Goal: Transaction & Acquisition: Purchase product/service

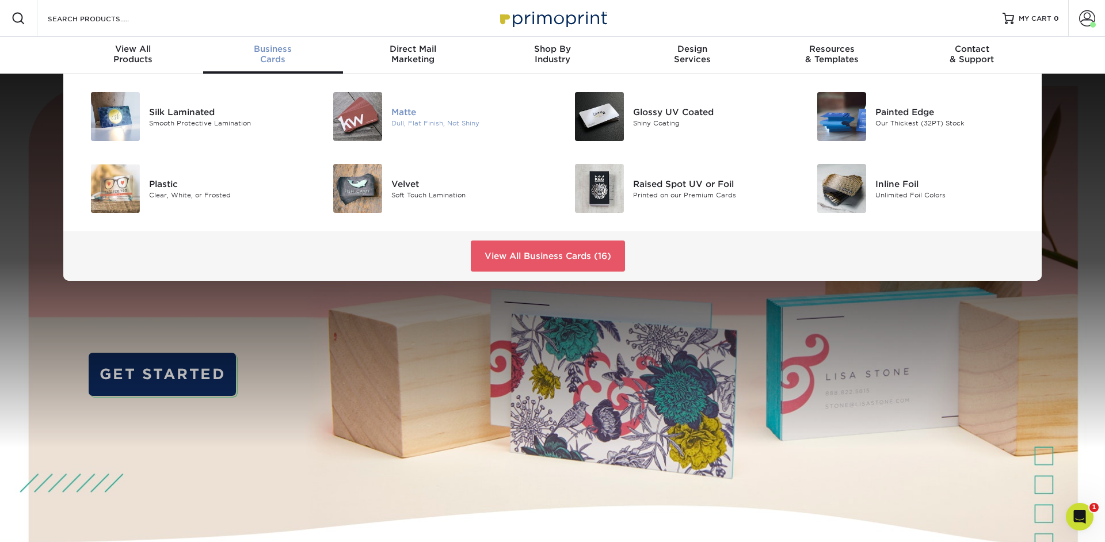
click at [376, 117] on img at bounding box center [357, 116] width 49 height 49
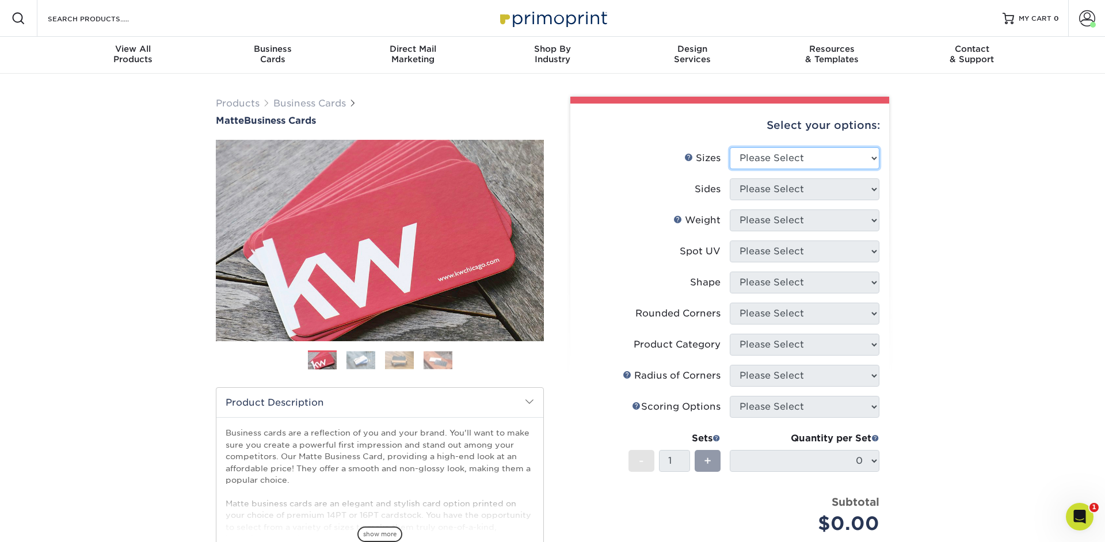
select select "2.00x3.50"
click option "2" x 3.5" - Standard" at bounding box center [0, 0] width 0 height 0
select select "13abbda7-1d64-4f25-8bb2-c179b224825d"
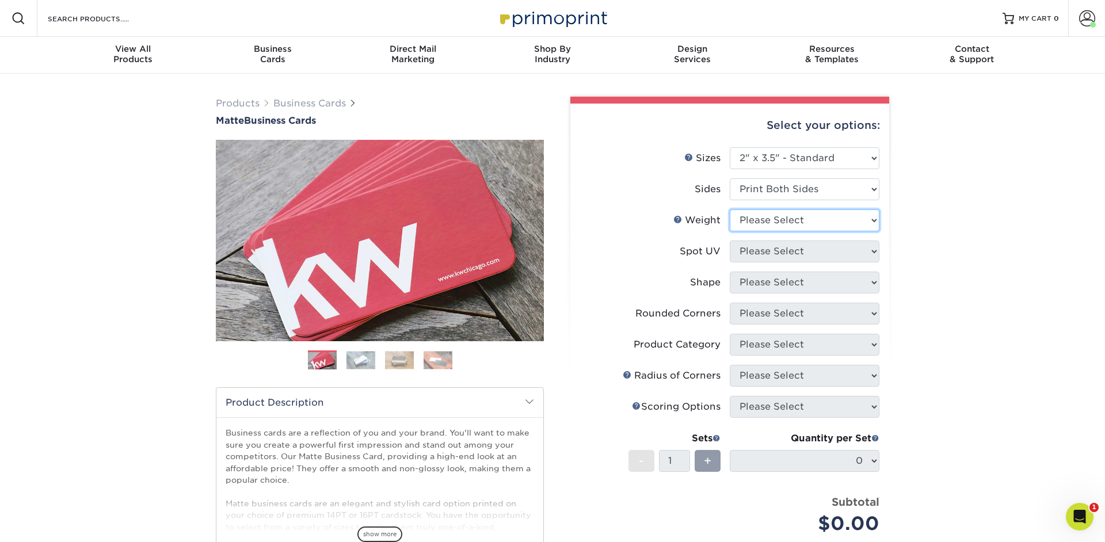
select select "16PT"
select select "3"
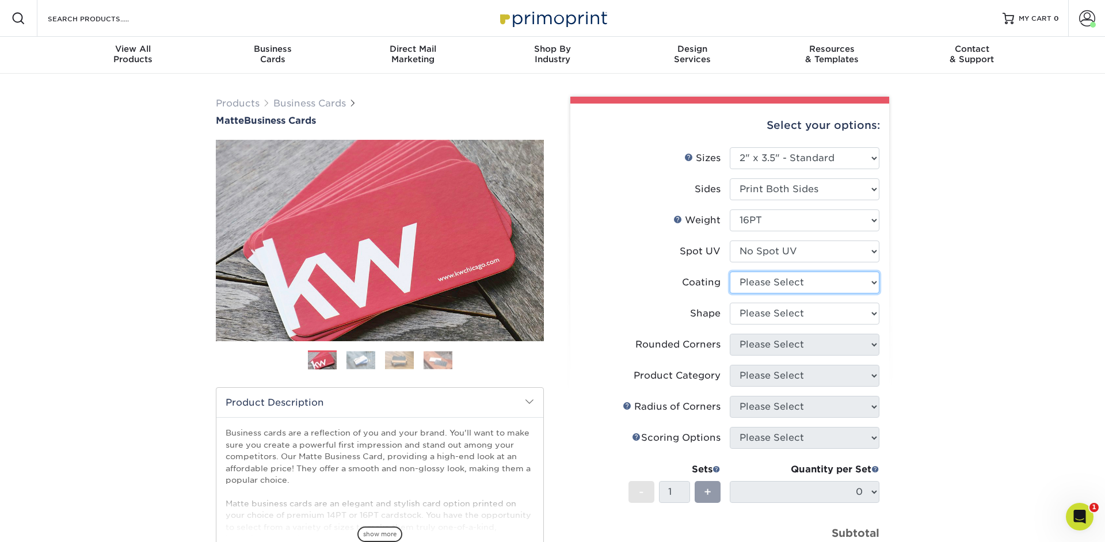
select select "121bb7b5-3b4d-429f-bd8d-bbf80e953313"
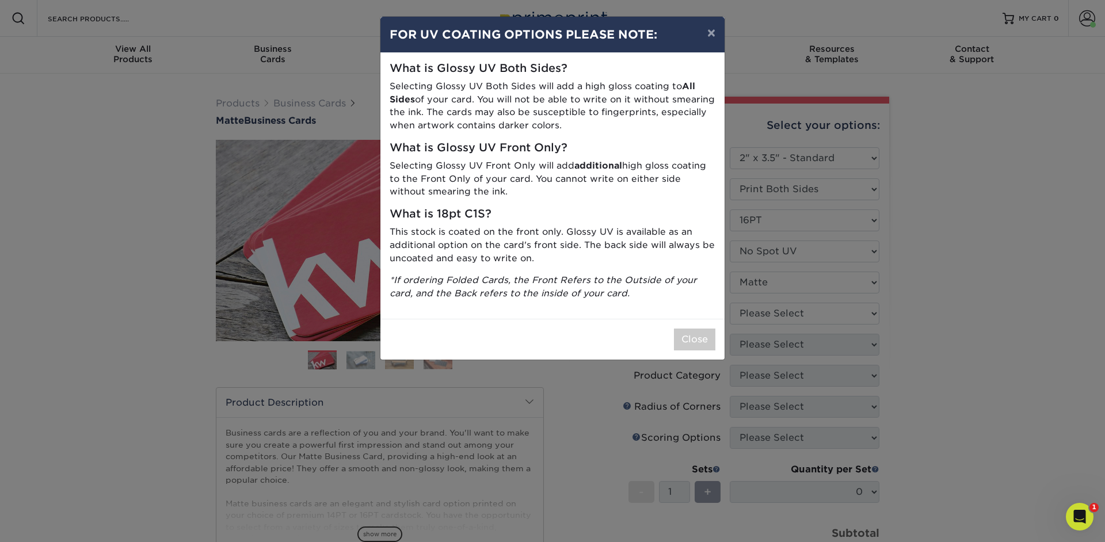
click at [841, 294] on div "× FOR UV COATING OPTIONS PLEASE NOTE: What is Glossy UV Both Sides? Selecting G…" at bounding box center [552, 271] width 1105 height 542
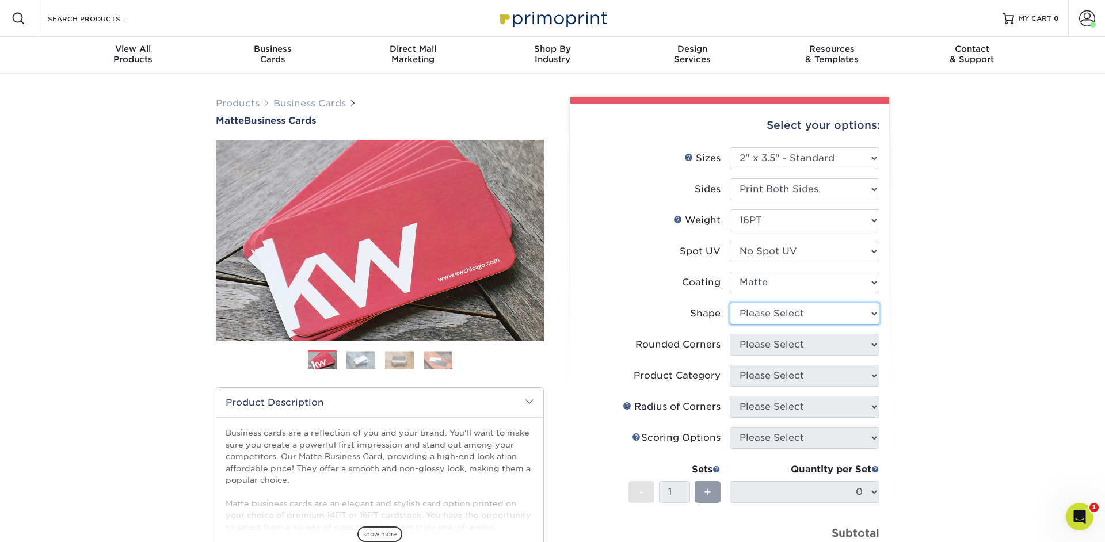
select select "standard"
select select "0"
click option "No" at bounding box center [0, 0] width 0 height 0
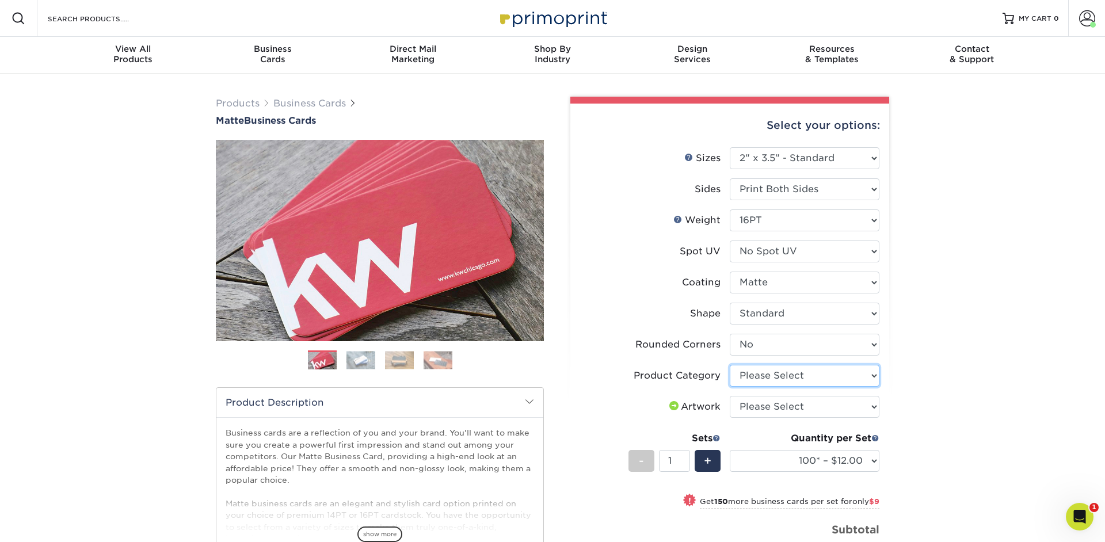
select select "3b5148f1-0588-4f88-a218-97bcfdce65c1"
click option "Business Cards" at bounding box center [0, 0] width 0 height 0
select select "upload"
click option "I will upload files" at bounding box center [0, 0] width 0 height 0
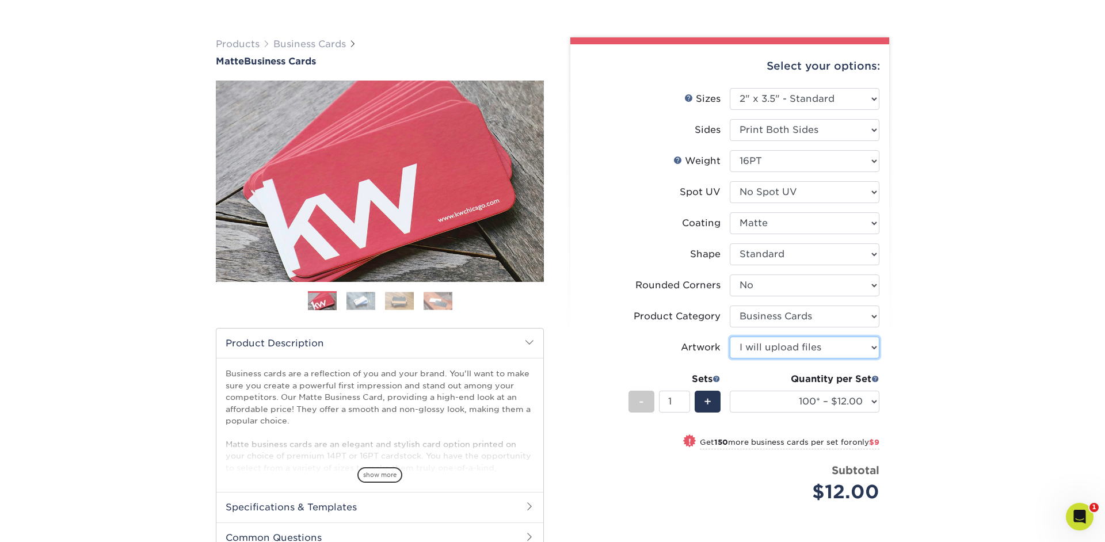
scroll to position [60, 0]
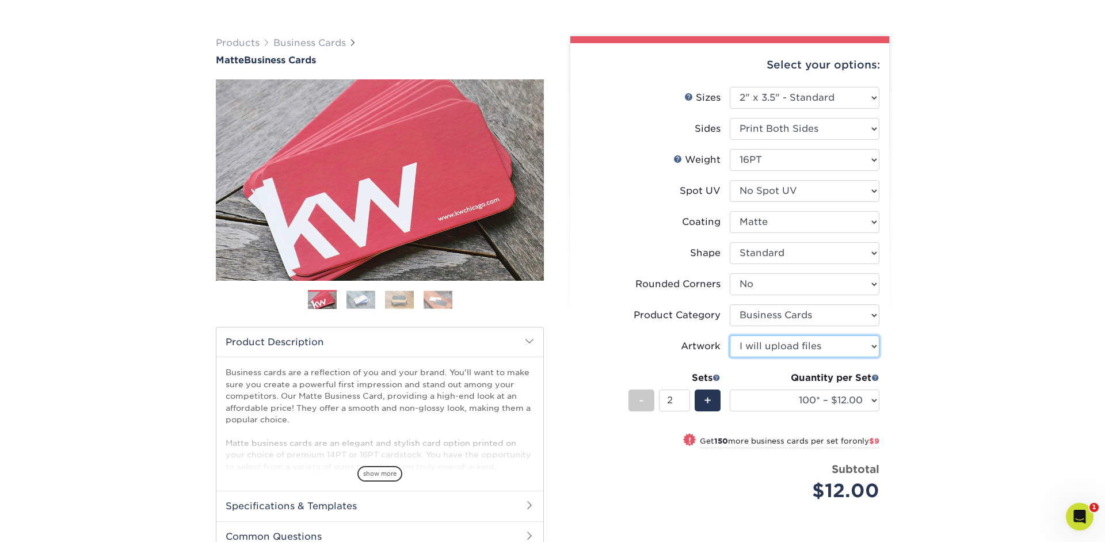
click at [684, 398] on input "2" at bounding box center [674, 401] width 31 height 22
click at [684, 398] on input "3" at bounding box center [674, 401] width 31 height 22
click at [684, 398] on input "4" at bounding box center [674, 401] width 31 height 22
click at [684, 398] on input "5" at bounding box center [674, 401] width 31 height 22
click at [684, 398] on input "6" at bounding box center [674, 401] width 31 height 22
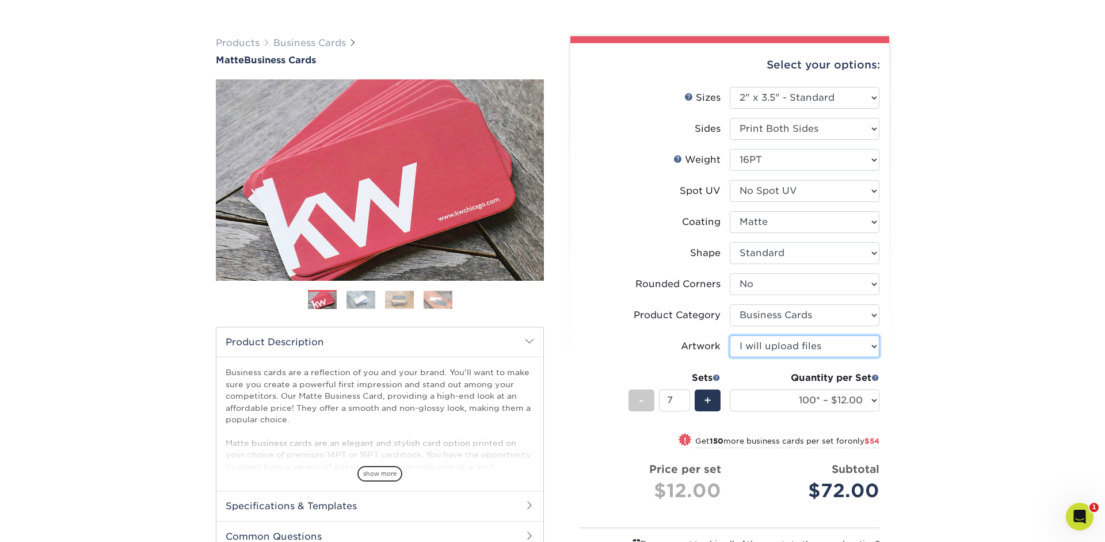
type input "7"
click at [684, 398] on input "7" at bounding box center [674, 401] width 31 height 22
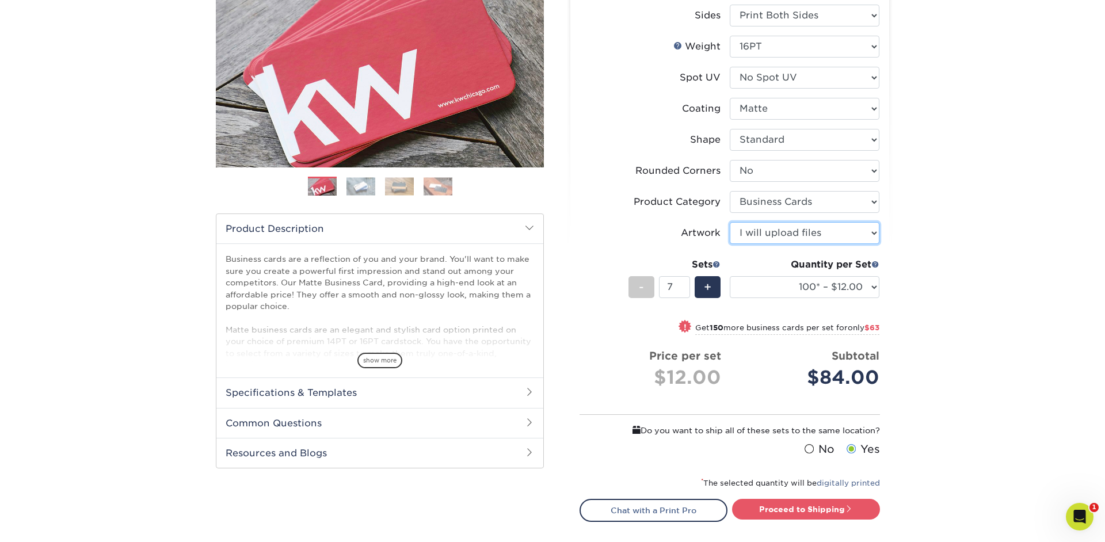
scroll to position [182, 0]
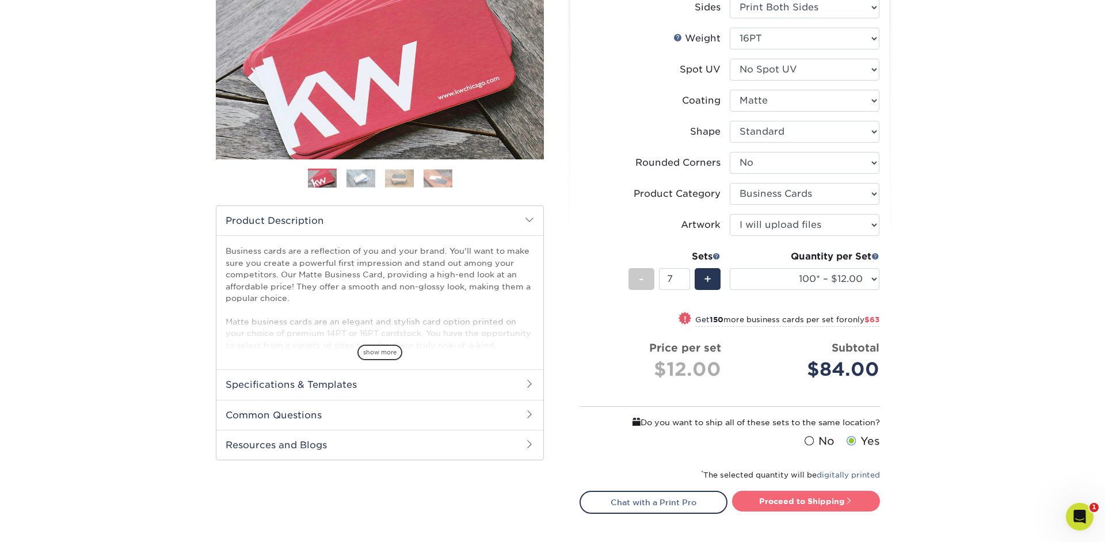
click at [854, 498] on link "Proceed to Shipping" at bounding box center [806, 501] width 148 height 21
type input "Set 1"
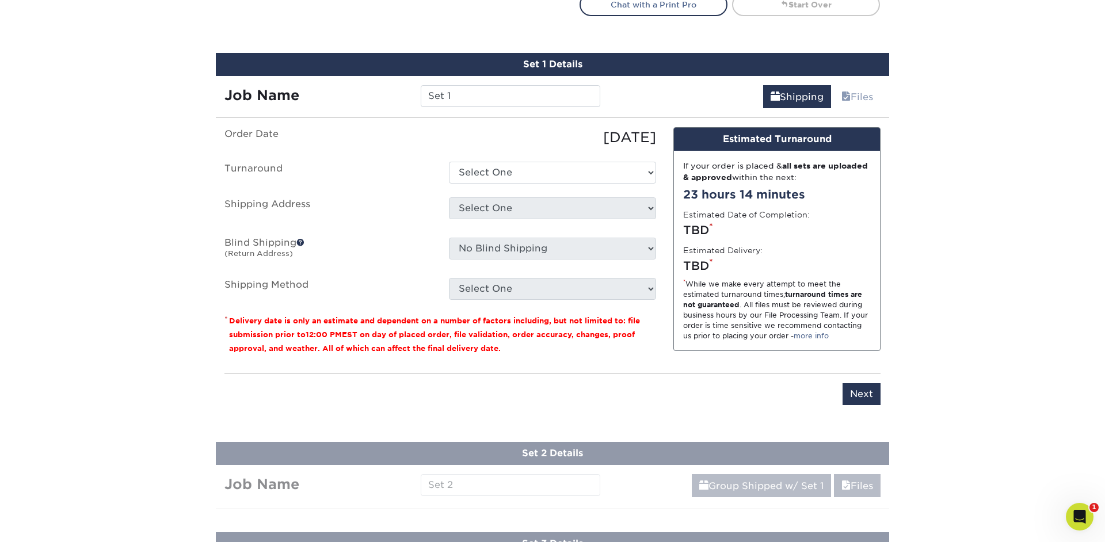
scroll to position [703, 0]
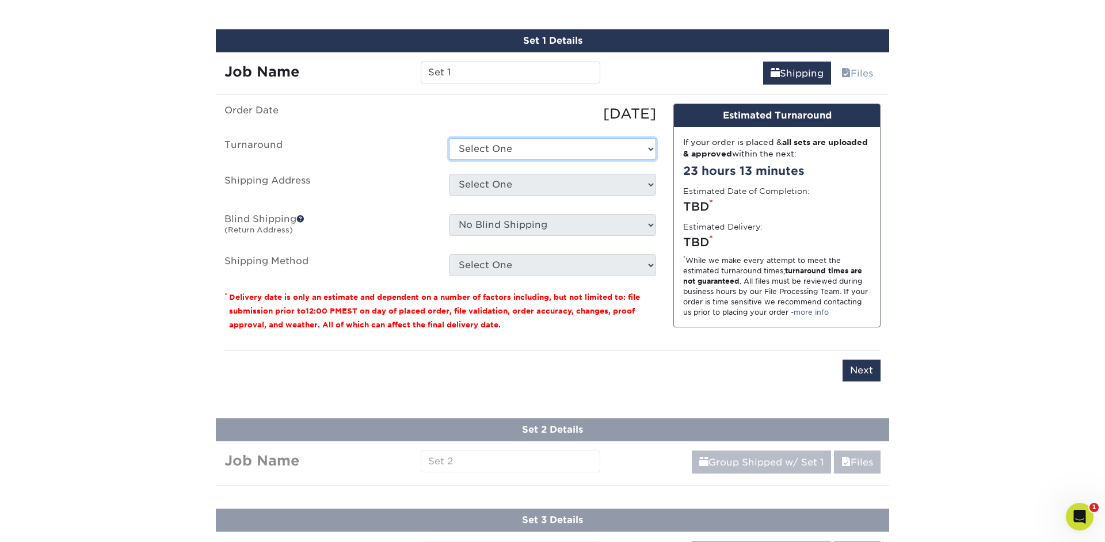
select select "47dbf4b1-3bfd-4687-b793-fcd3ee179f06"
click option "2-4 Business Days" at bounding box center [0, 0] width 0 height 0
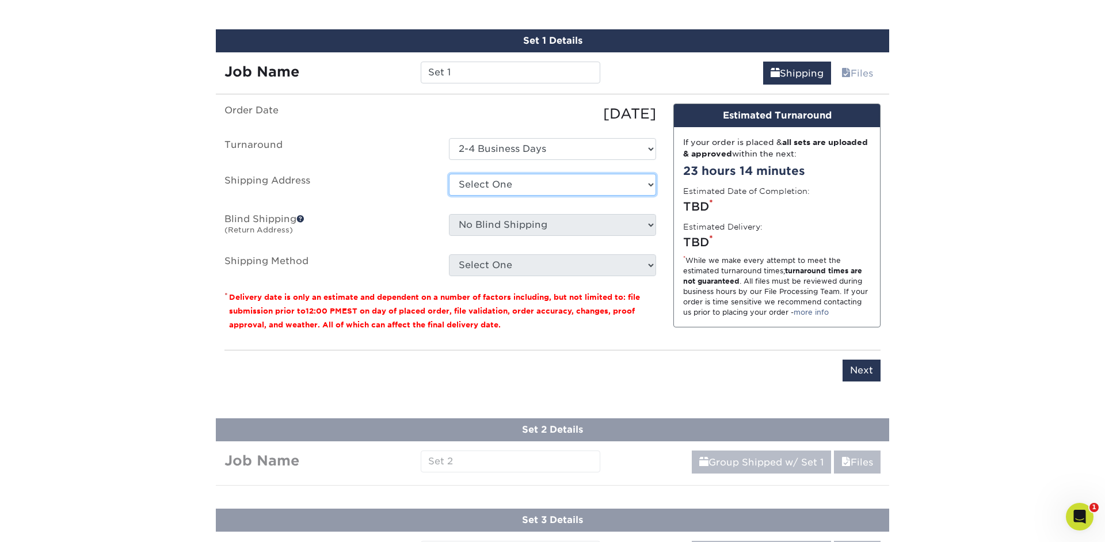
select select "272155"
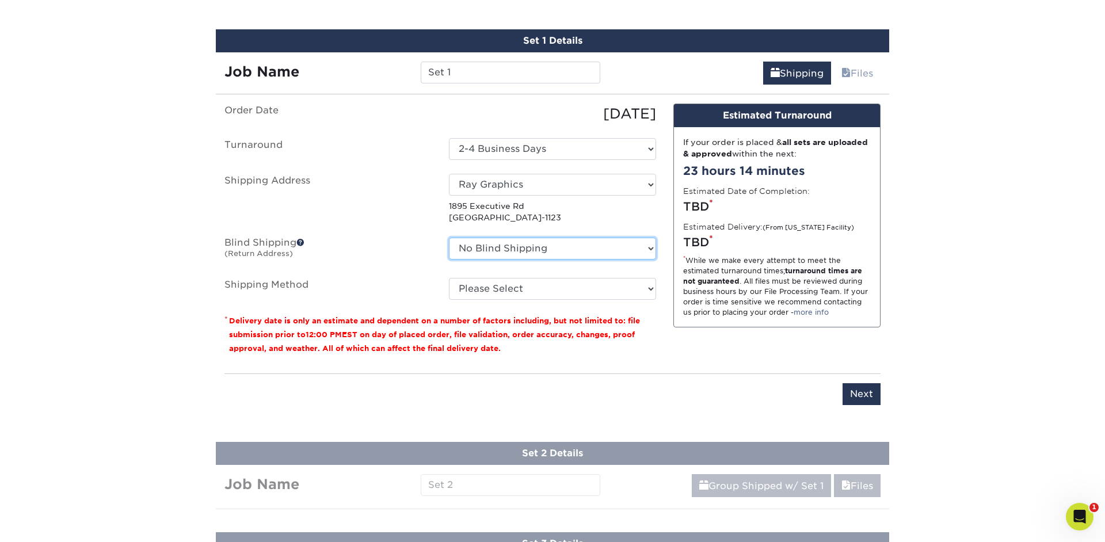
select select "272155"
click option "Ray Graphics" at bounding box center [0, 0] width 0 height 0
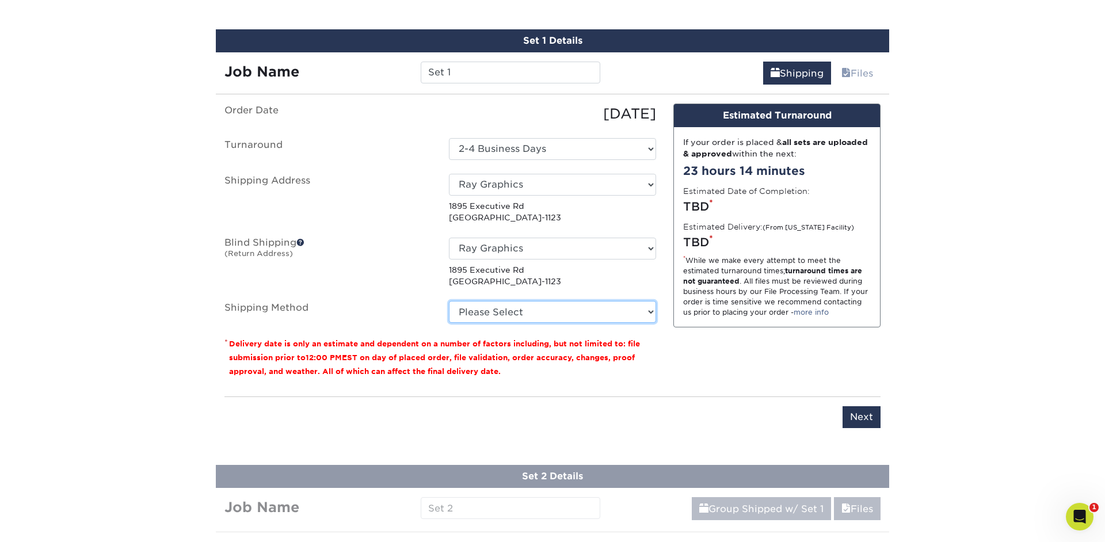
select select "03"
click option "Ground Shipping (+$14.96)" at bounding box center [0, 0] width 0 height 0
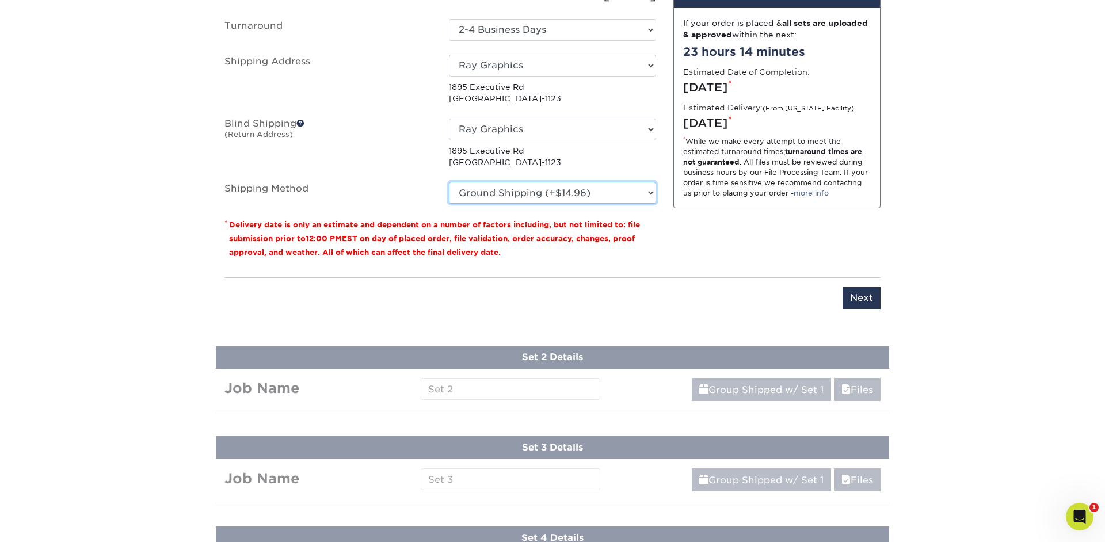
scroll to position [826, 0]
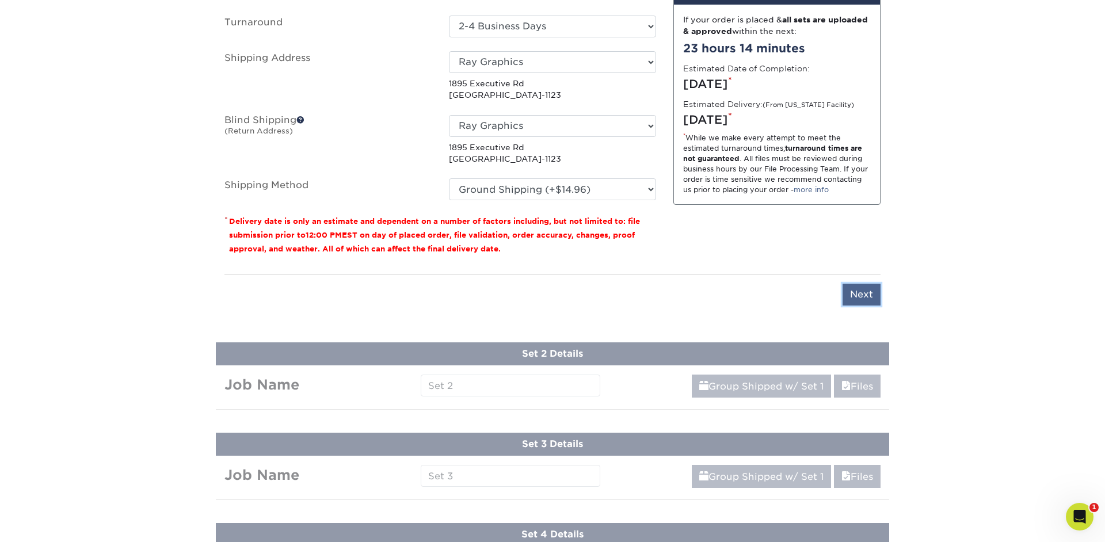
click at [870, 290] on input "Next" at bounding box center [862, 295] width 38 height 22
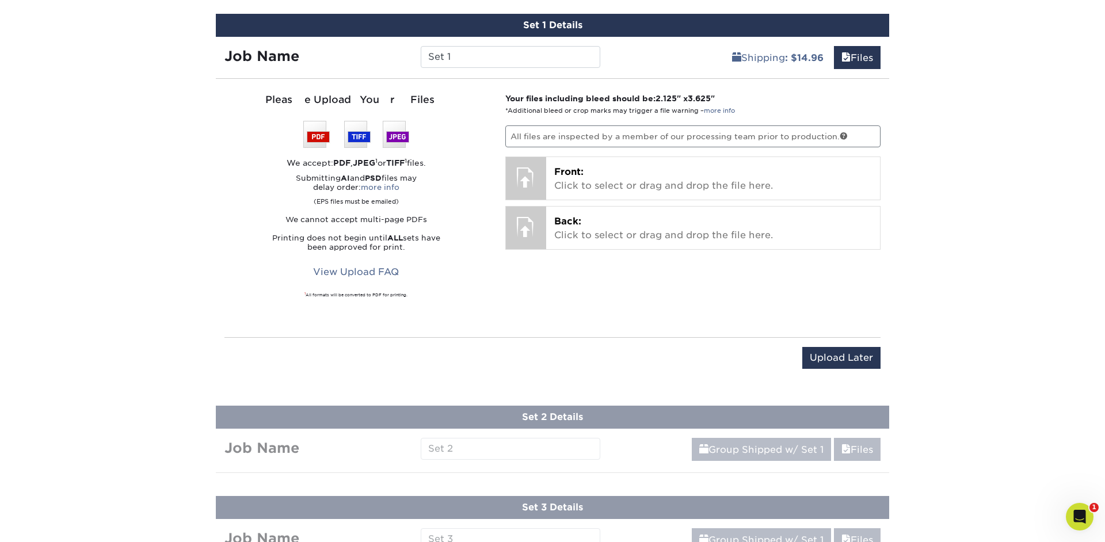
scroll to position [716, 0]
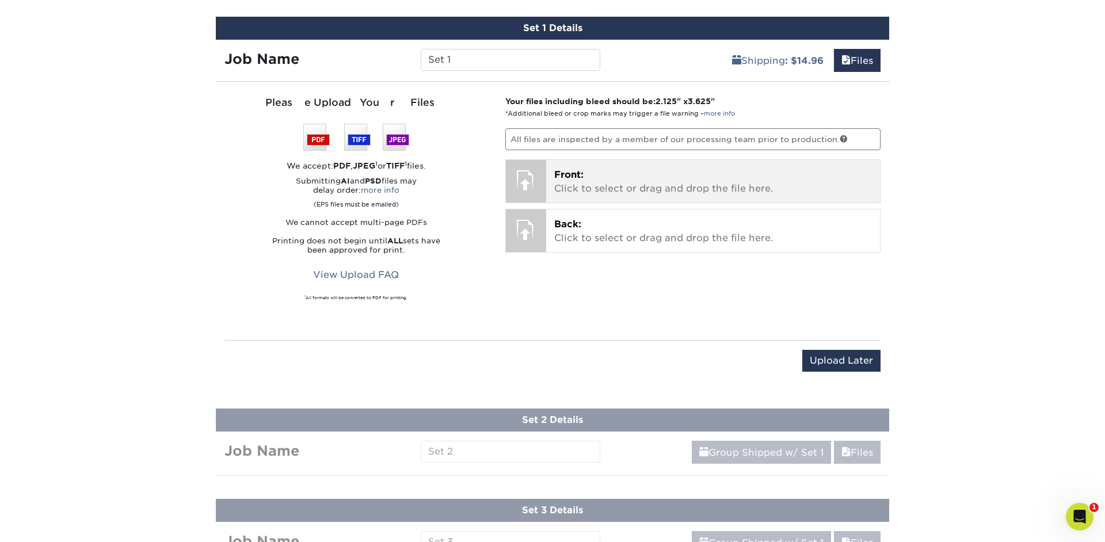
click at [594, 186] on p "Front: Click to select or drag and drop the file here." at bounding box center [713, 182] width 318 height 28
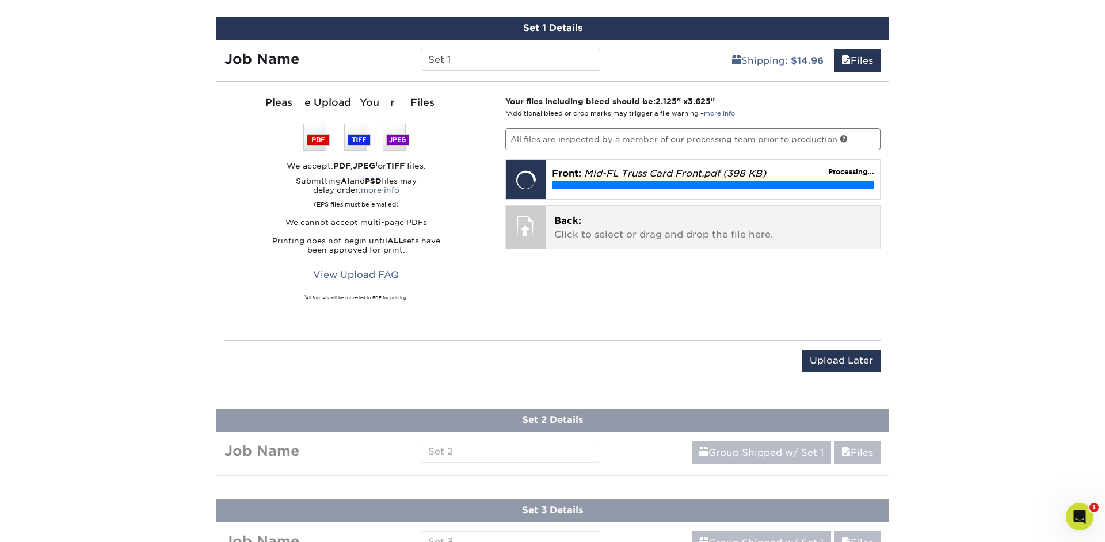
click at [593, 224] on p "Back: Click to select or drag and drop the file here." at bounding box center [713, 228] width 318 height 28
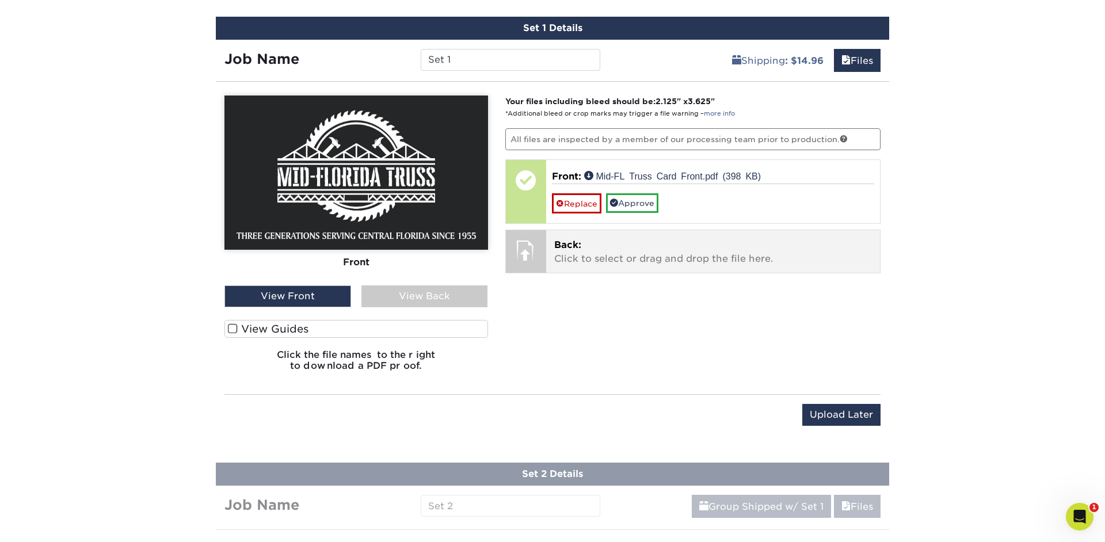
click at [532, 254] on div at bounding box center [526, 250] width 40 height 40
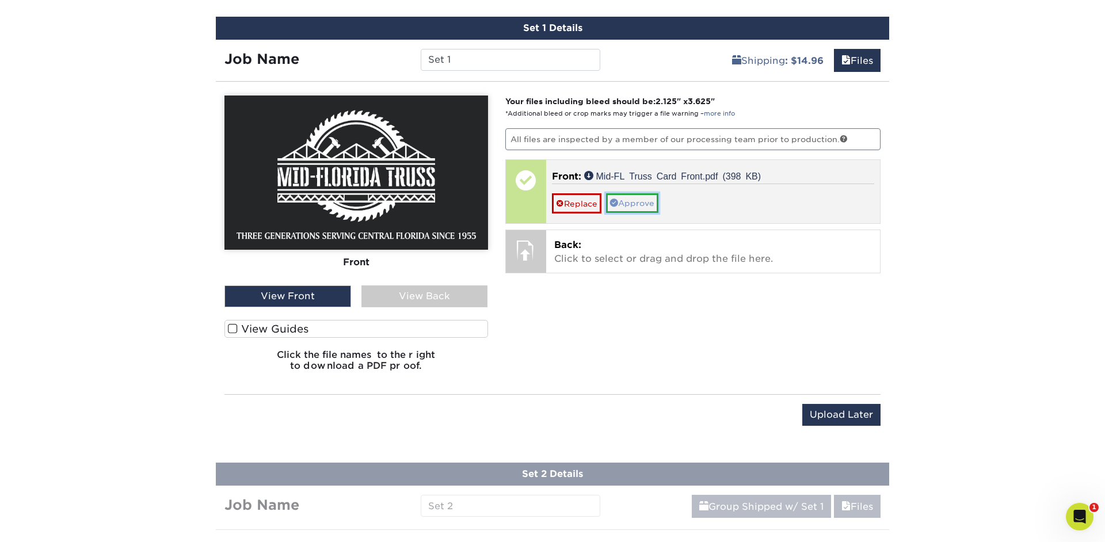
click at [631, 205] on link "Approve" at bounding box center [632, 203] width 52 height 20
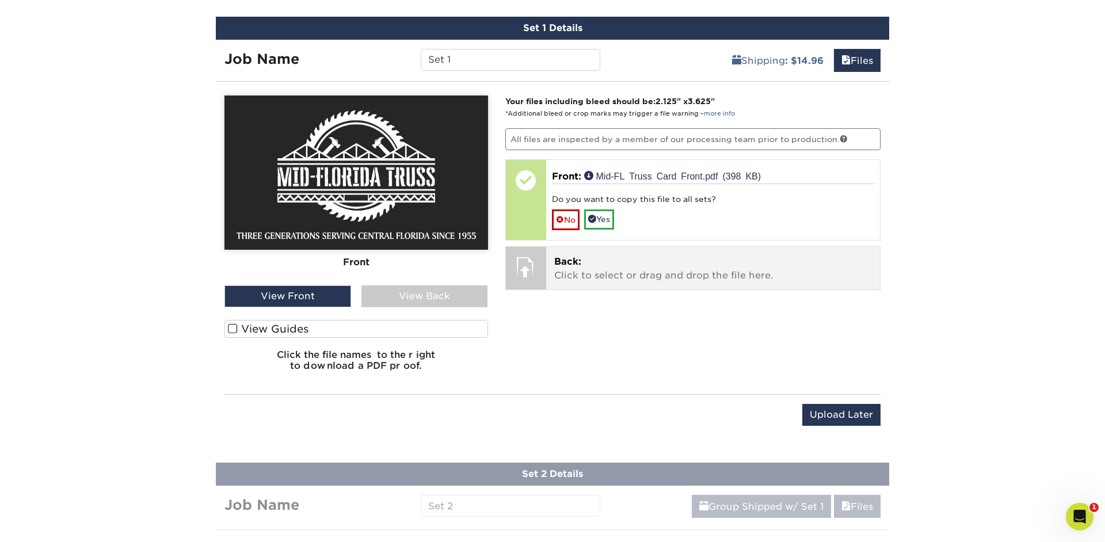
click at [574, 271] on p "Back: Click to select or drag and drop the file here." at bounding box center [713, 269] width 318 height 28
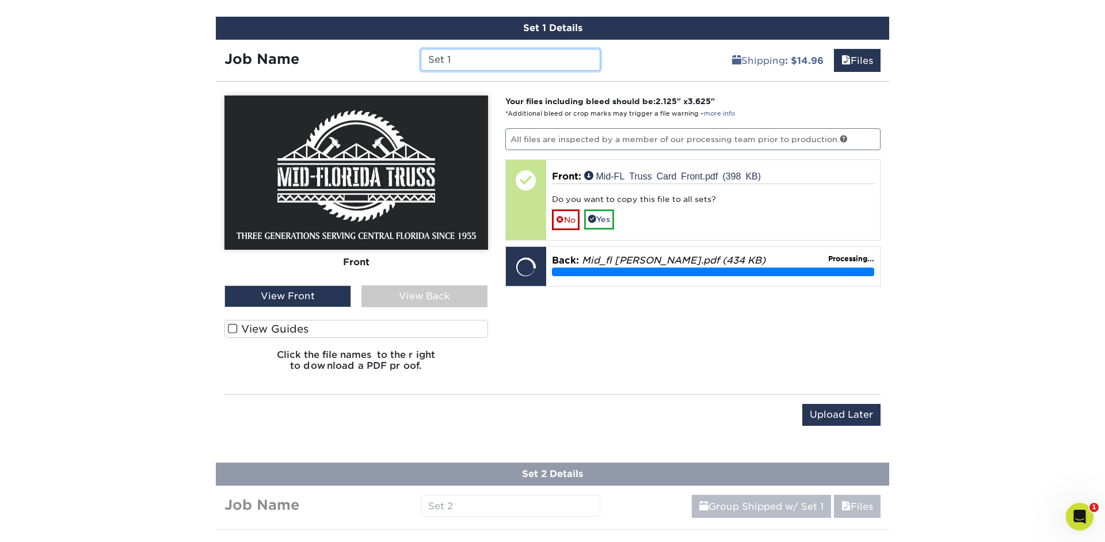
click at [474, 62] on input "Set 1" at bounding box center [510, 60] width 179 height 22
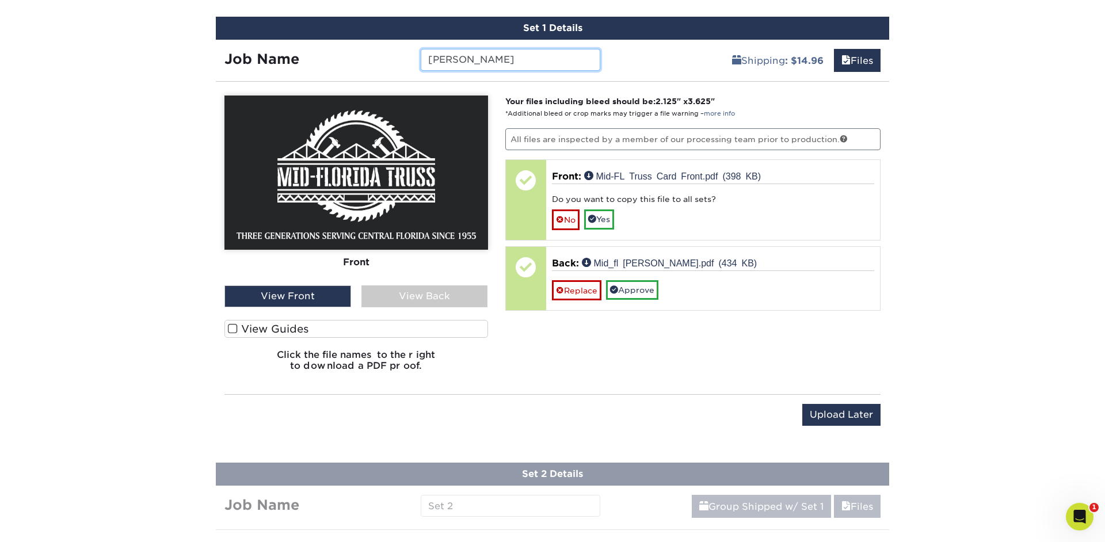
type input "[PERSON_NAME]"
click at [436, 296] on div "View Back" at bounding box center [424, 296] width 127 height 22
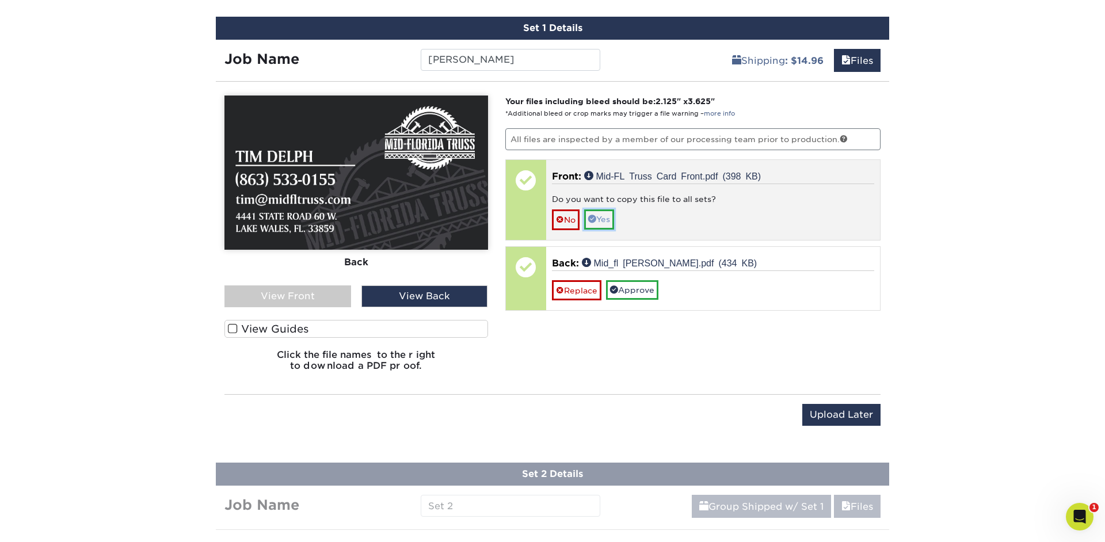
click at [603, 219] on link "Yes" at bounding box center [599, 220] width 30 height 20
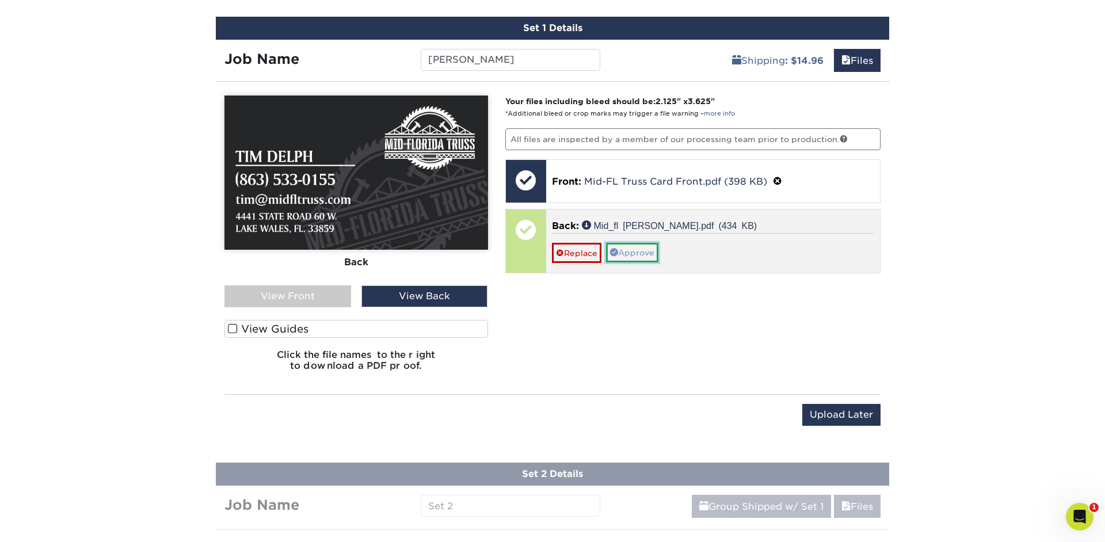
click at [630, 253] on link "Approve" at bounding box center [632, 253] width 52 height 20
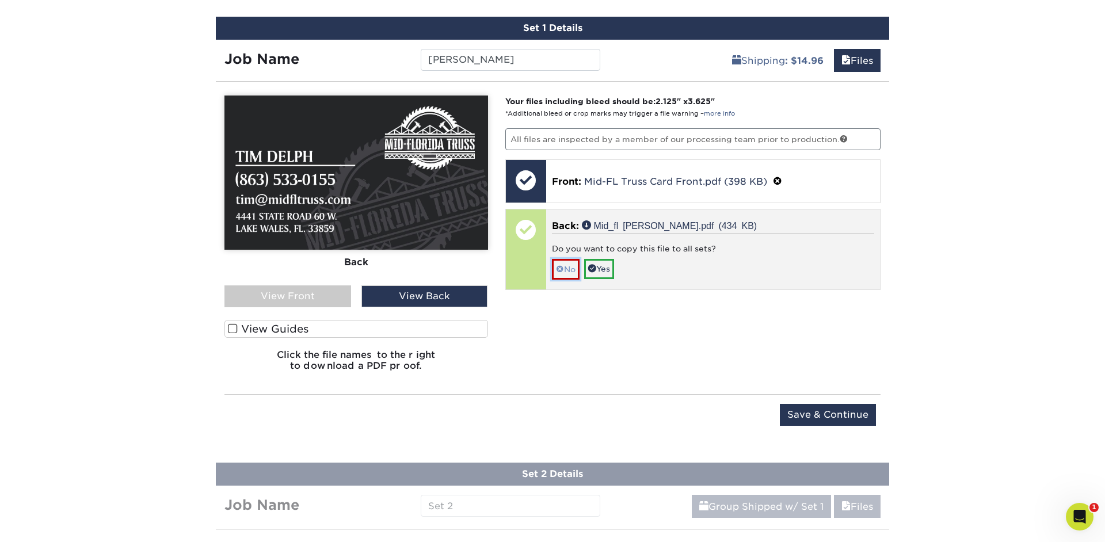
click at [573, 267] on link "No" at bounding box center [566, 269] width 28 height 20
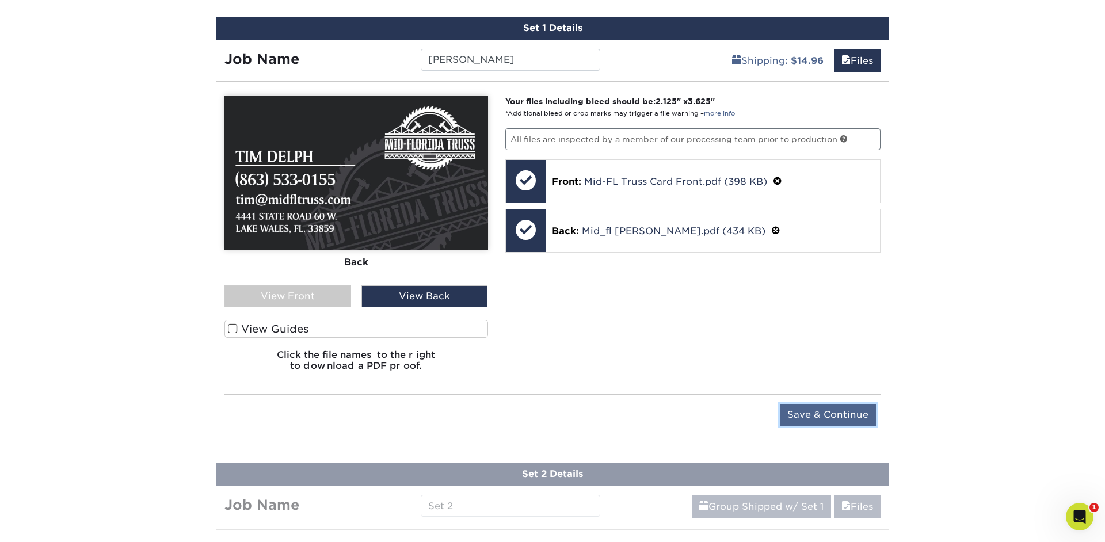
click at [823, 415] on input "Save & Continue" at bounding box center [828, 415] width 96 height 22
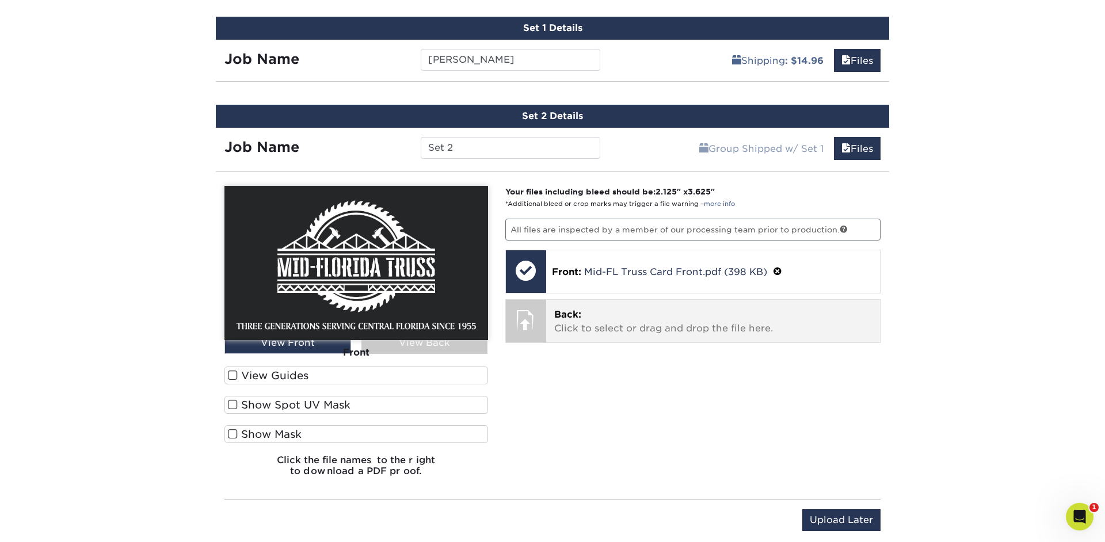
click at [660, 327] on p "Back: Click to select or drag and drop the file here." at bounding box center [713, 322] width 318 height 28
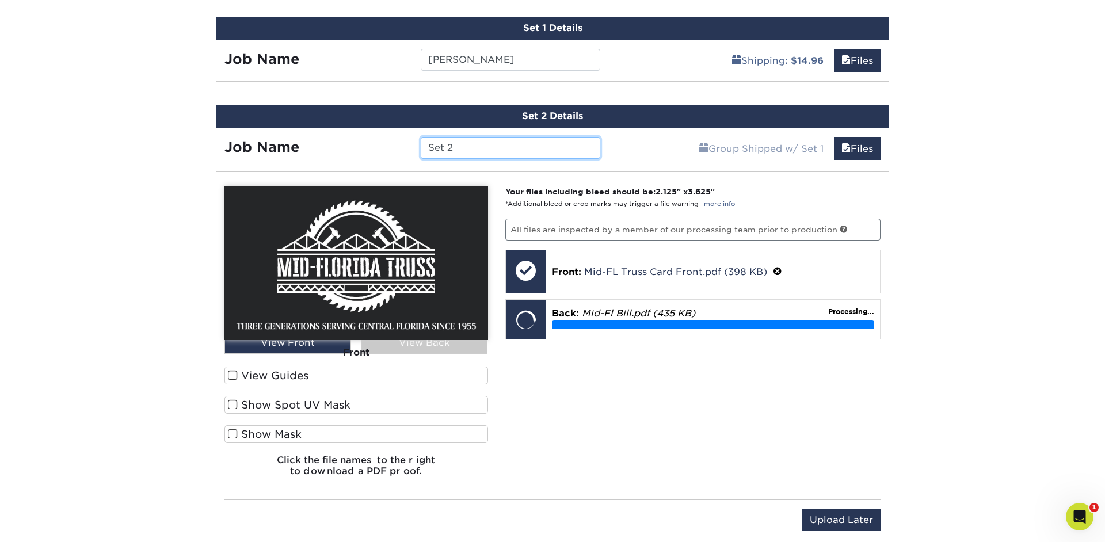
click at [528, 144] on input "Set 2" at bounding box center [510, 148] width 179 height 22
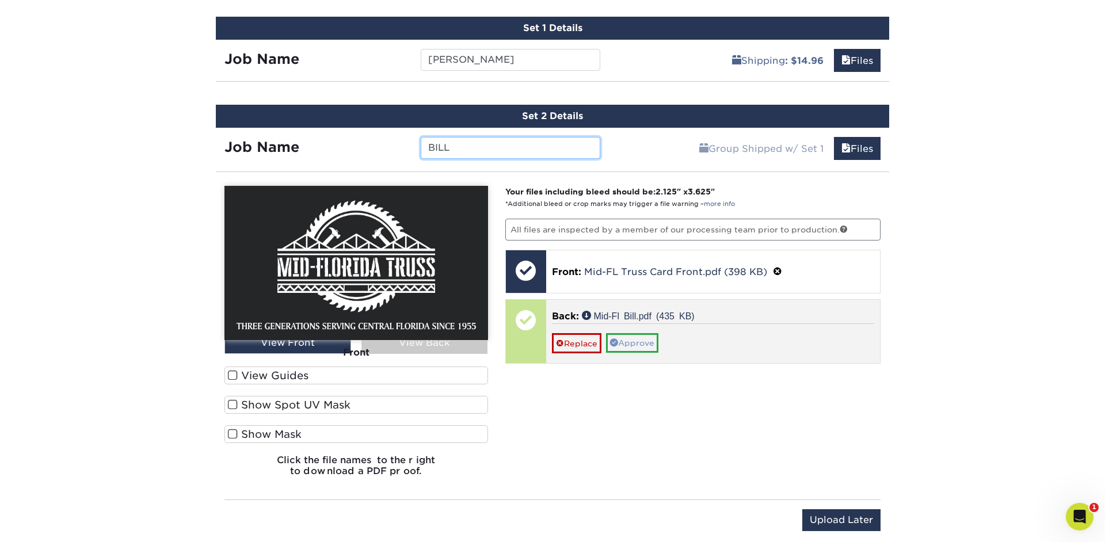
type input "BILL"
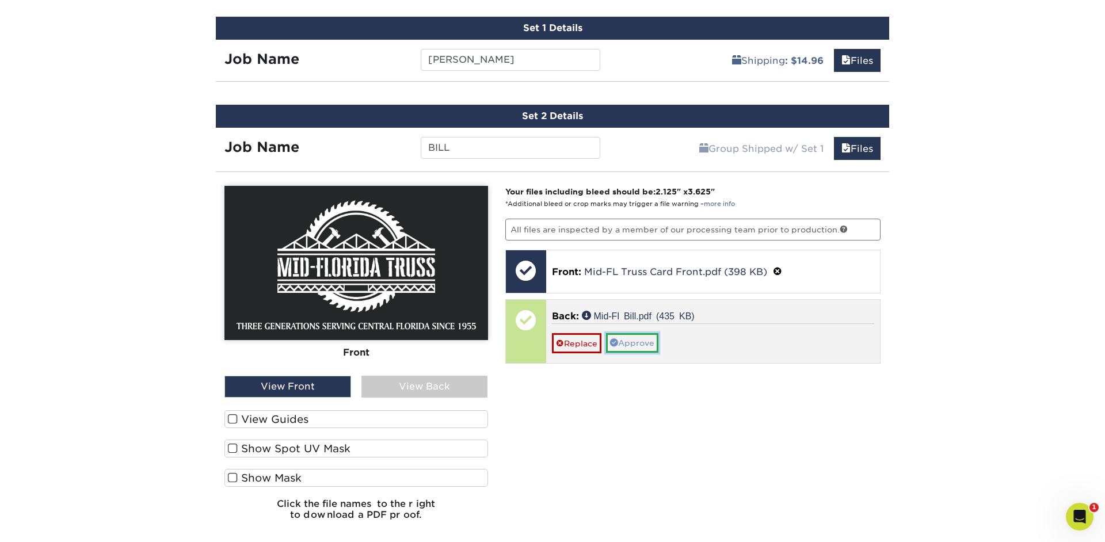
click at [633, 345] on link "Approve" at bounding box center [632, 343] width 52 height 20
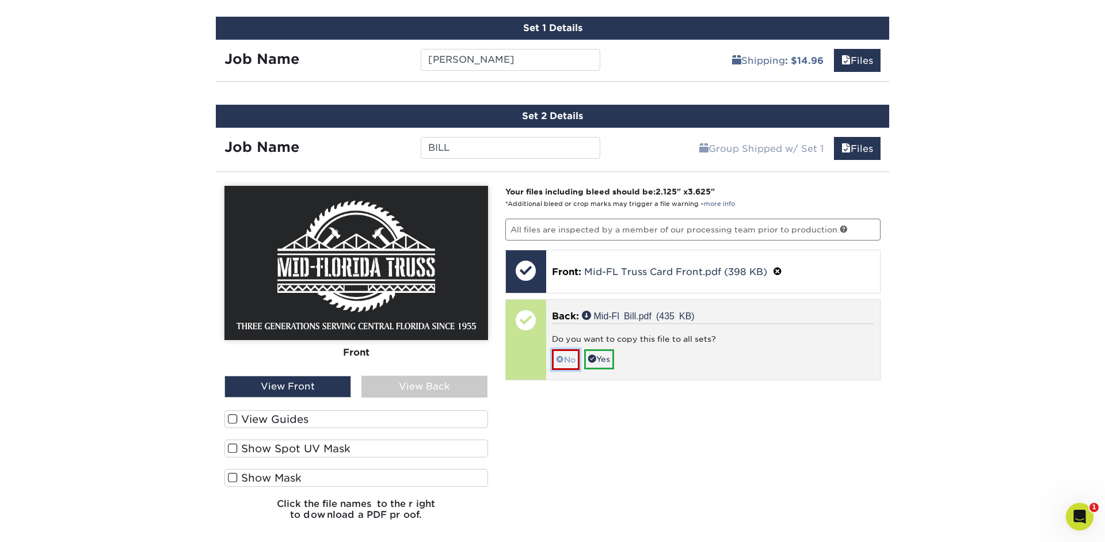
click at [570, 359] on link "No" at bounding box center [566, 359] width 28 height 20
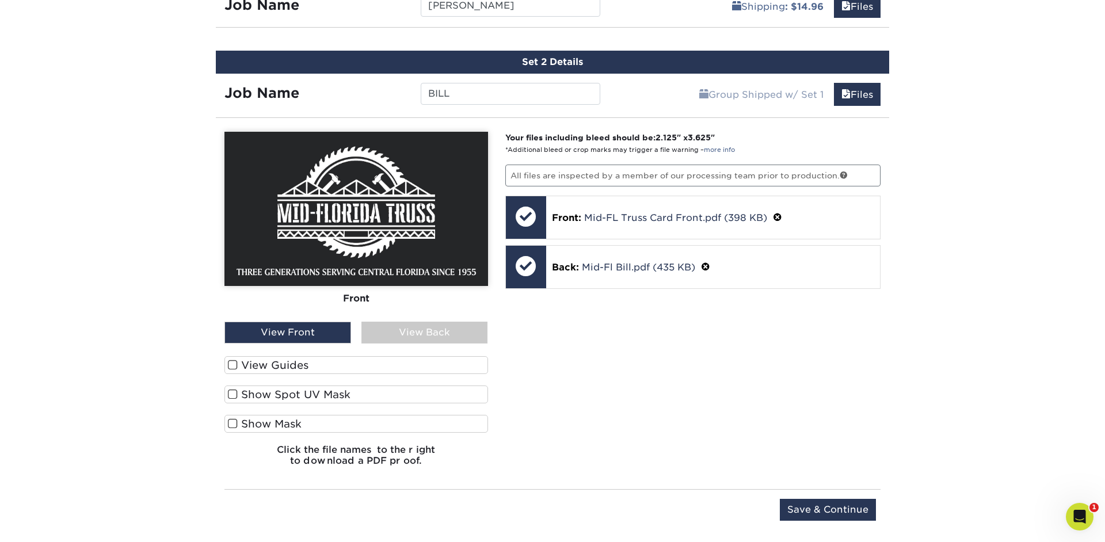
scroll to position [797, 0]
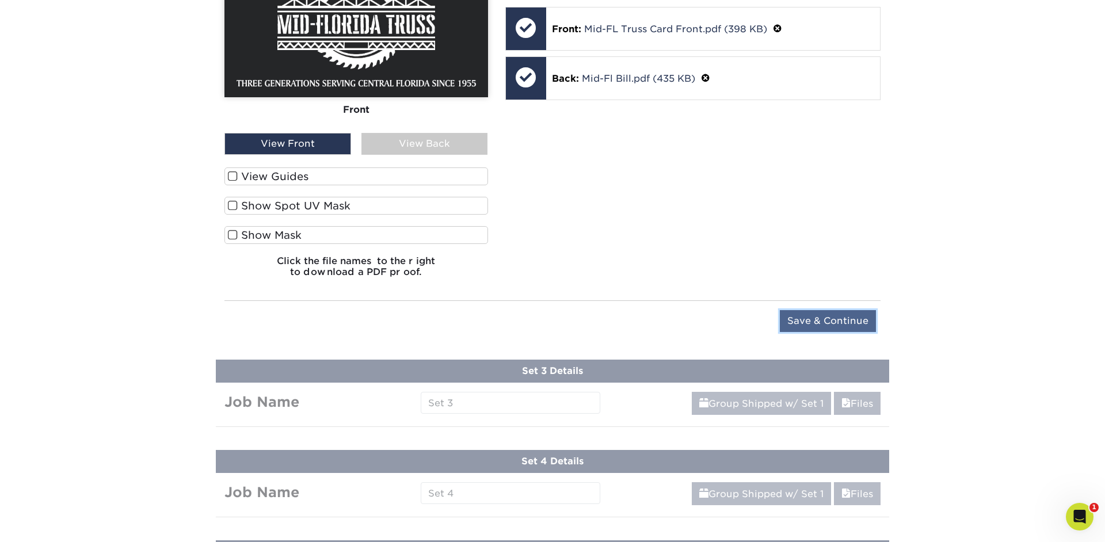
click at [802, 322] on input "Save & Continue" at bounding box center [828, 321] width 96 height 22
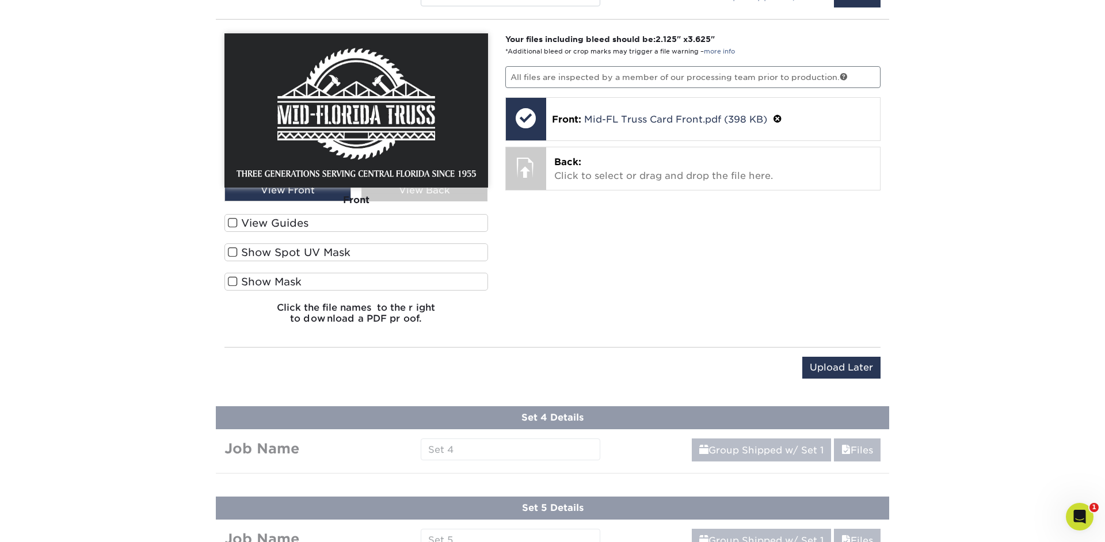
scroll to position [904, 0]
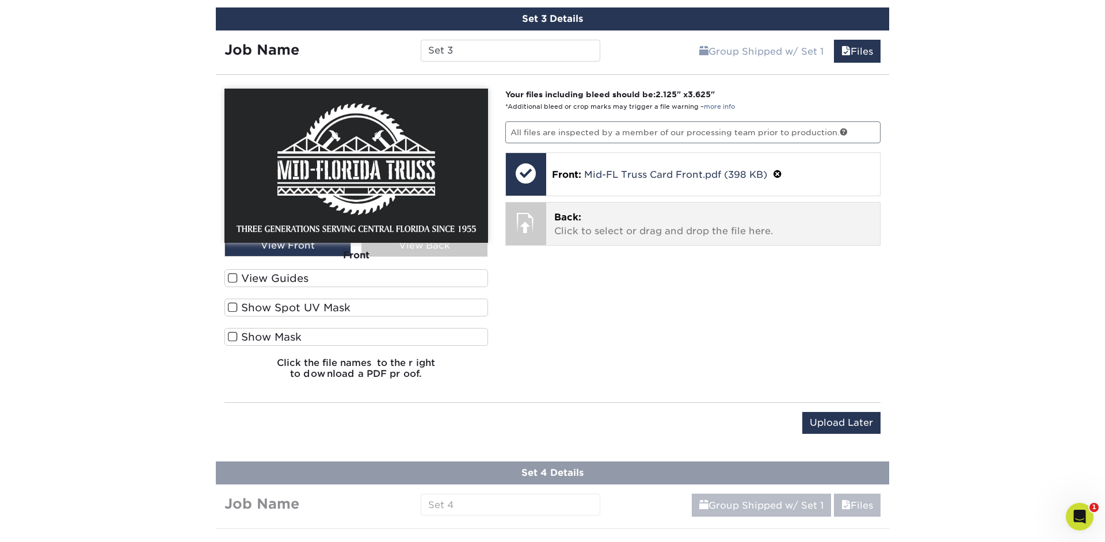
click at [643, 211] on p "Back: Click to select or drag and drop the file here." at bounding box center [713, 225] width 318 height 28
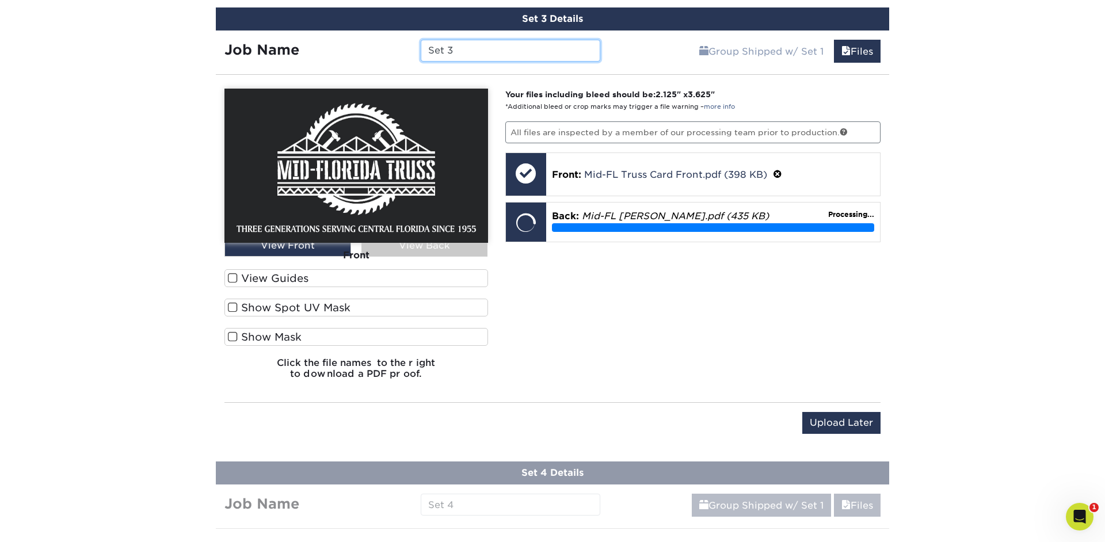
click at [467, 54] on input "Set 3" at bounding box center [510, 51] width 179 height 22
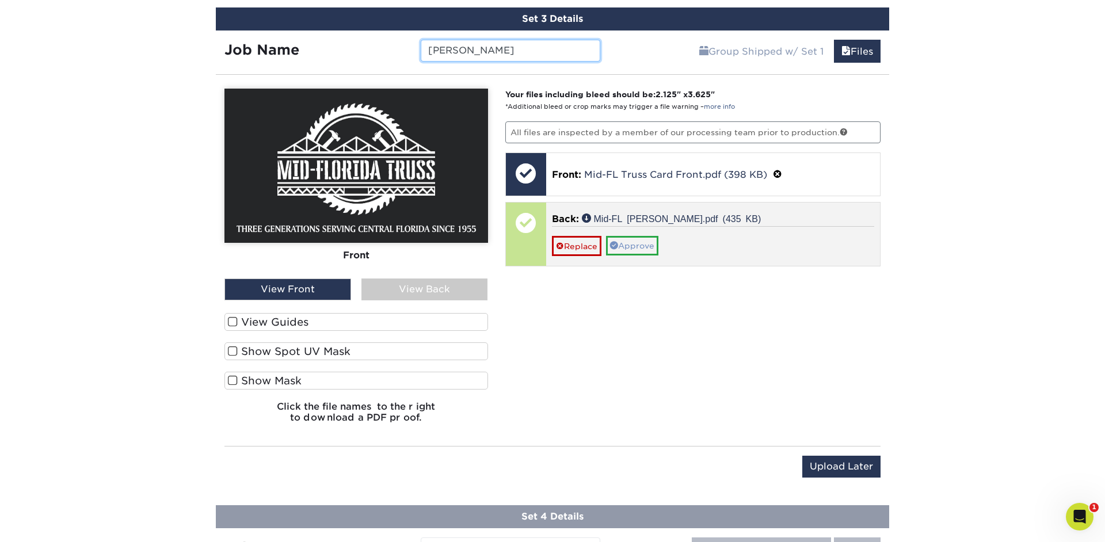
type input "[PERSON_NAME]"
click at [634, 246] on link "Approve" at bounding box center [632, 246] width 52 height 20
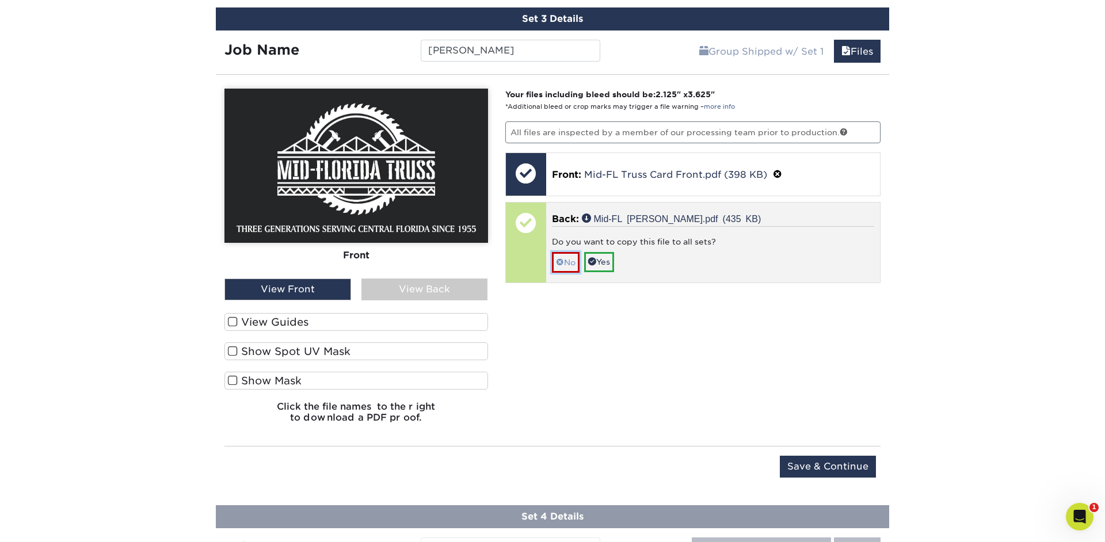
click at [572, 259] on link "No" at bounding box center [566, 262] width 28 height 20
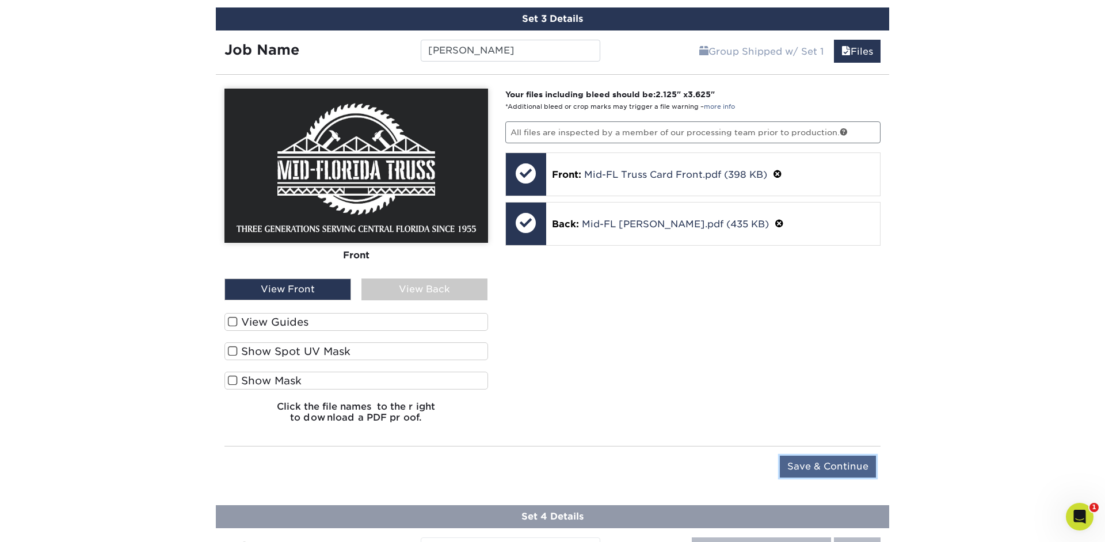
click at [827, 466] on input "Save & Continue" at bounding box center [828, 467] width 96 height 22
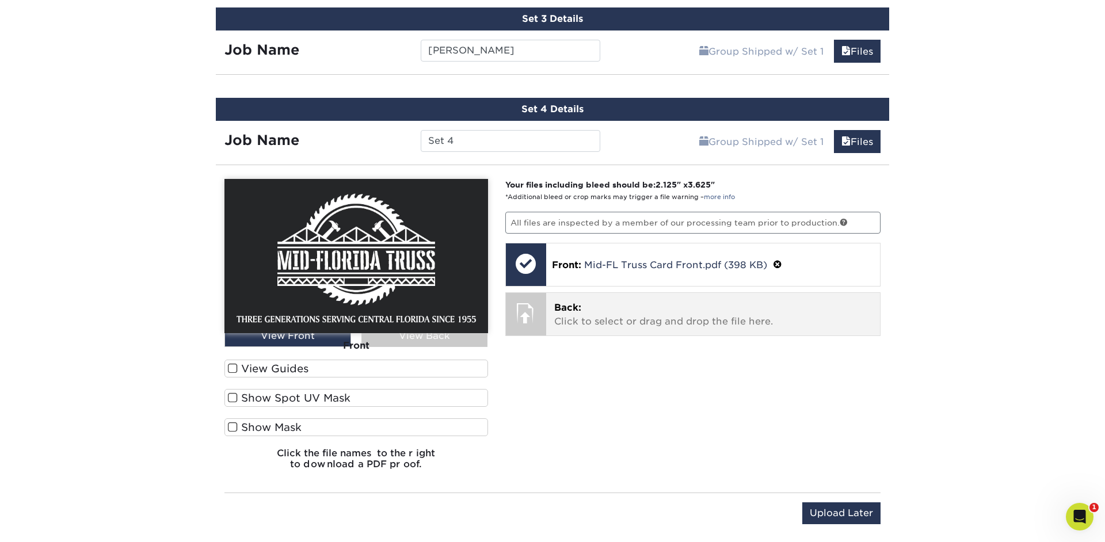
click at [624, 309] on p "Back: Click to select or drag and drop the file here." at bounding box center [713, 315] width 318 height 28
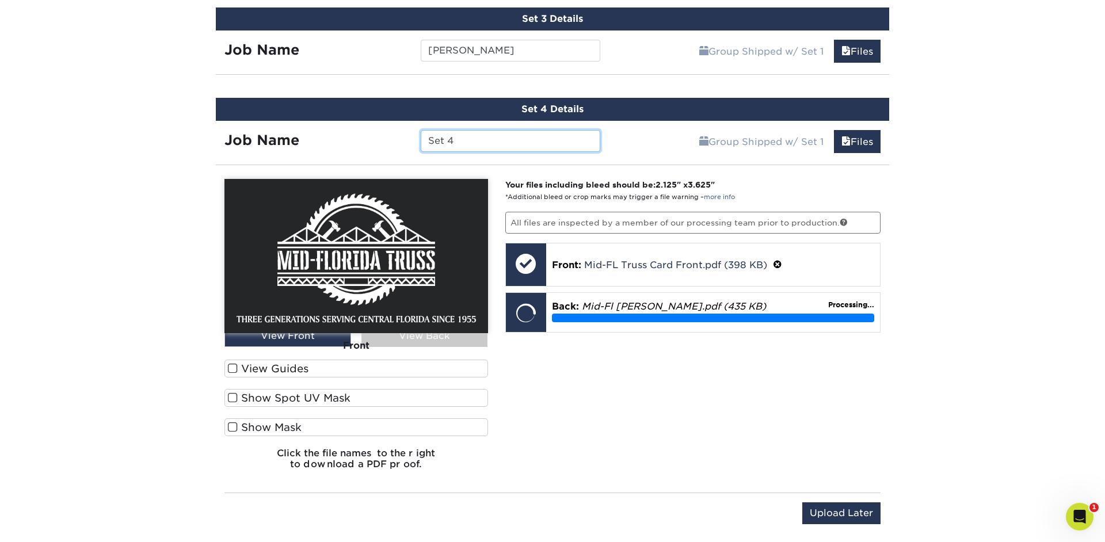
click at [488, 140] on input "Set 4" at bounding box center [510, 141] width 179 height 22
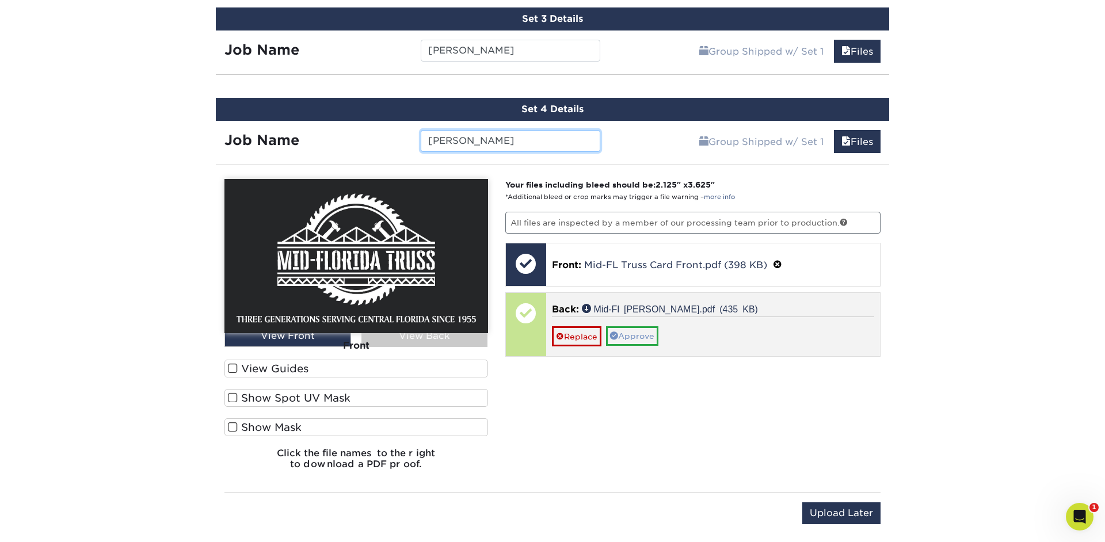
type input "[PERSON_NAME]"
click at [638, 332] on link "Approve" at bounding box center [632, 336] width 52 height 20
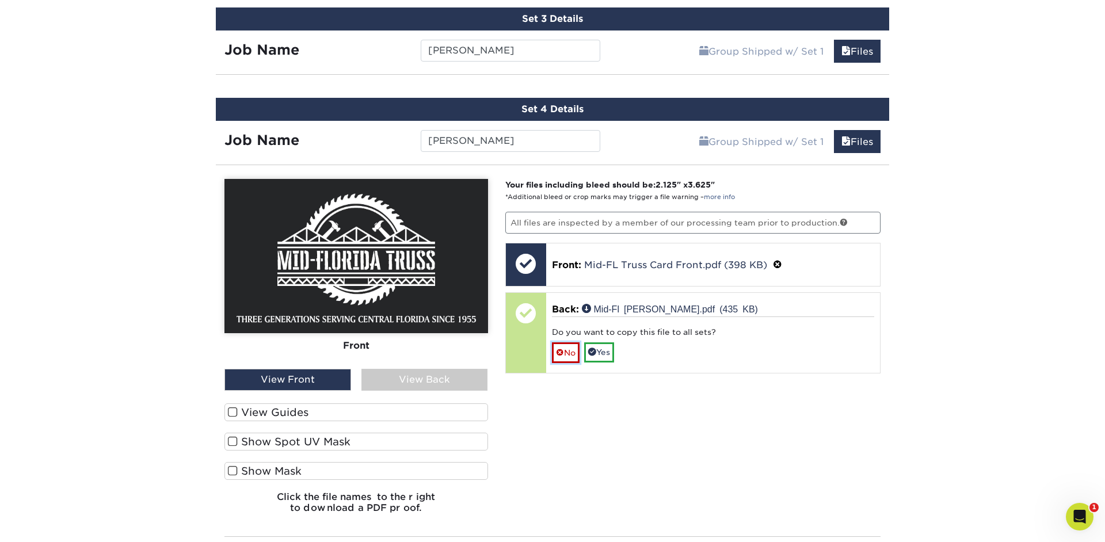
click at [573, 348] on link "No" at bounding box center [566, 352] width 28 height 20
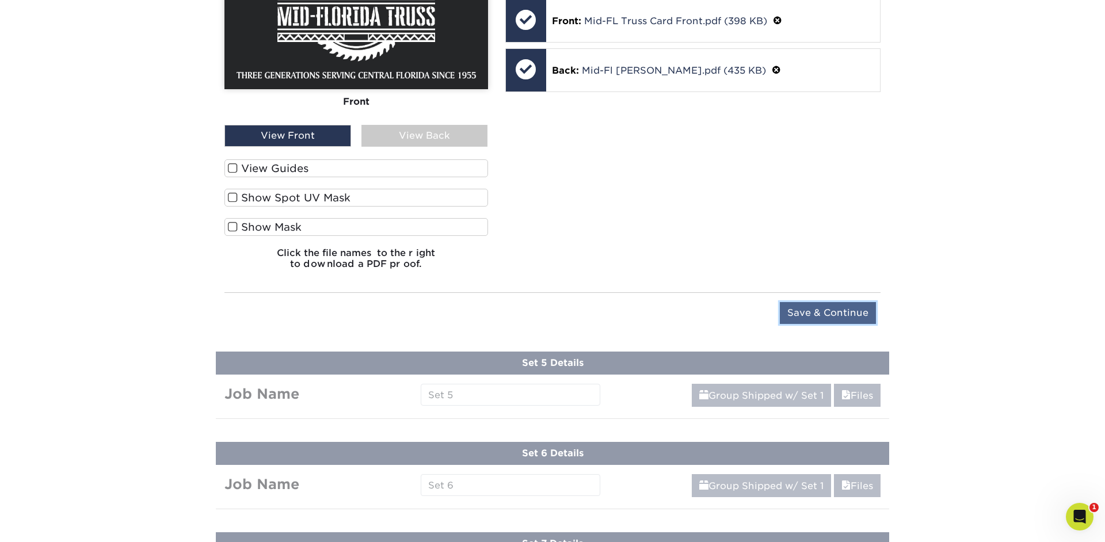
click at [796, 310] on input "Save & Continue" at bounding box center [828, 313] width 96 height 22
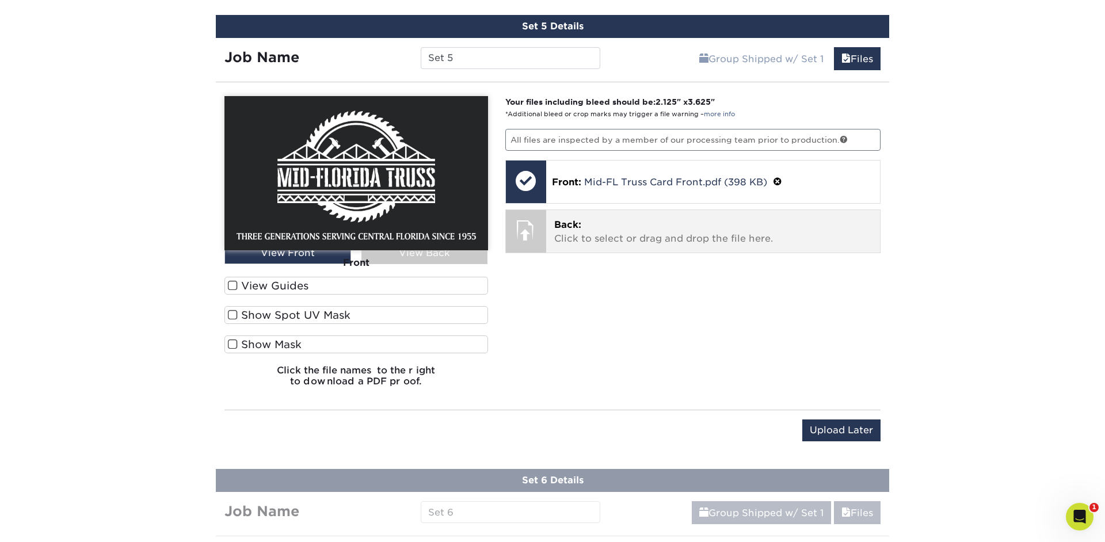
click at [630, 227] on p "Back: Click to select or drag and drop the file here." at bounding box center [713, 232] width 318 height 28
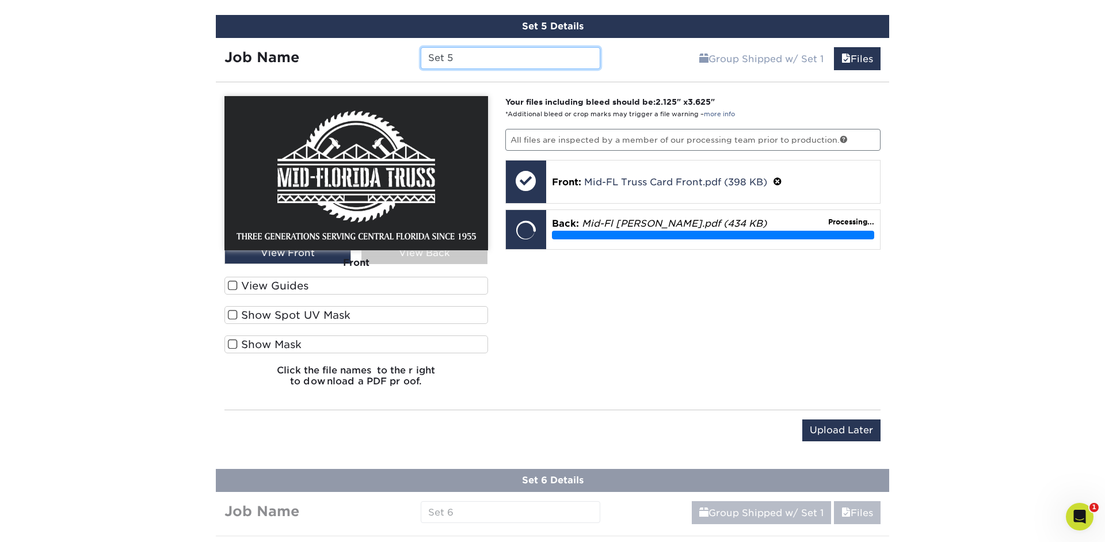
click at [467, 52] on input "Set 5" at bounding box center [510, 58] width 179 height 22
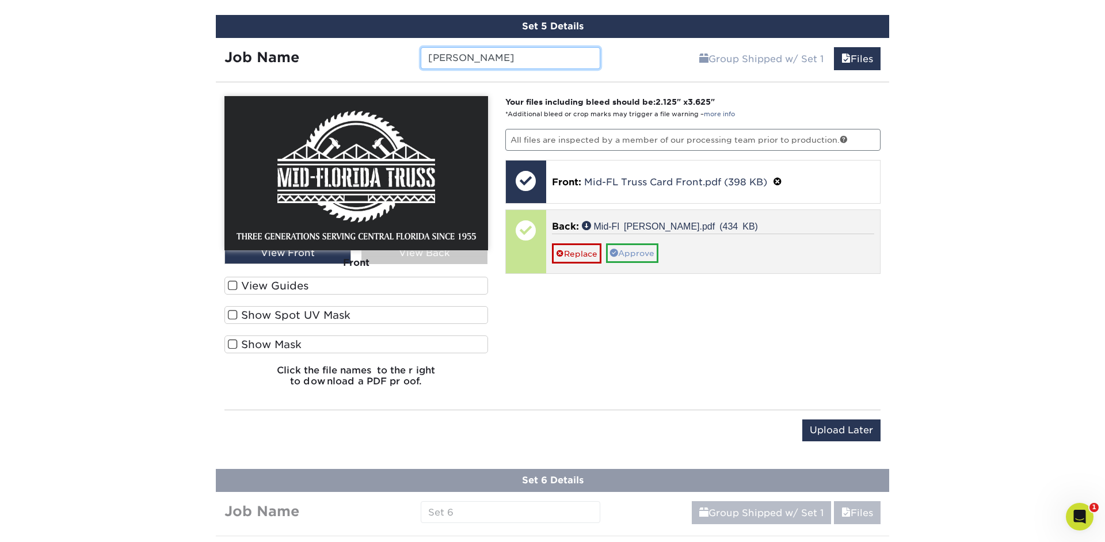
type input "[PERSON_NAME]"
click at [648, 251] on link "Approve" at bounding box center [632, 253] width 52 height 20
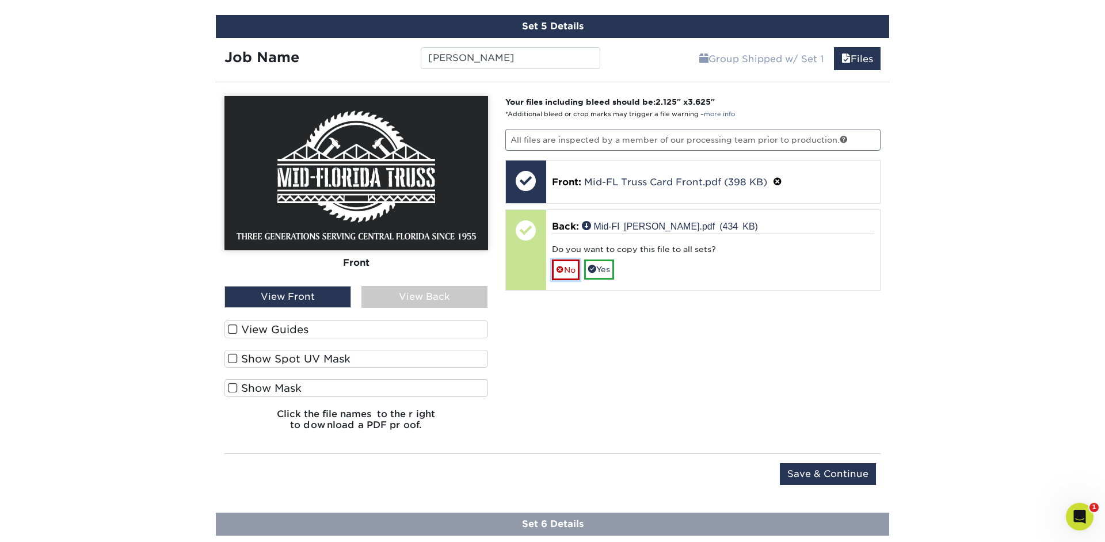
click at [572, 268] on link "No" at bounding box center [566, 270] width 28 height 20
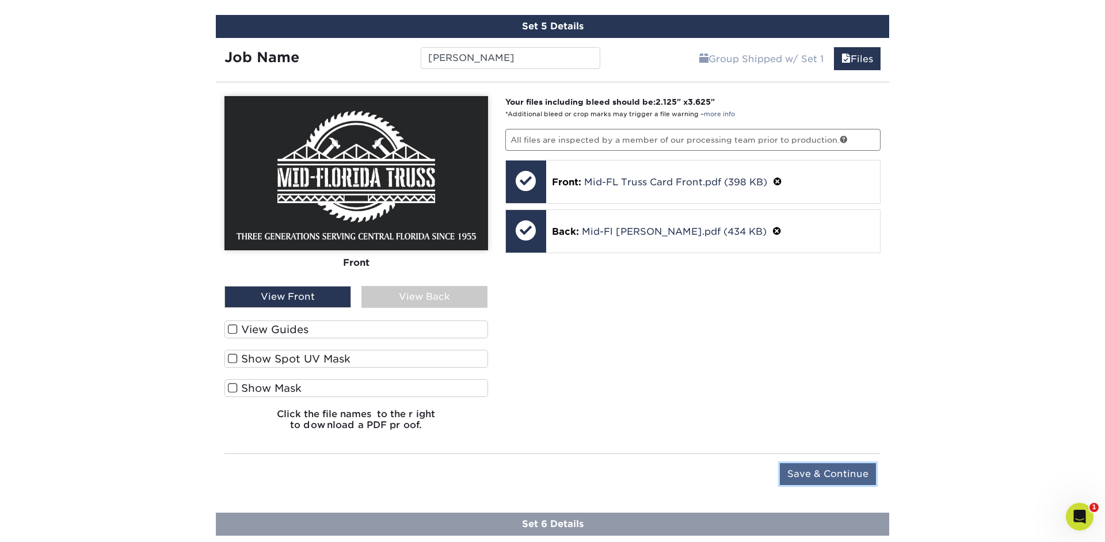
click at [808, 475] on input "Save & Continue" at bounding box center [828, 474] width 96 height 22
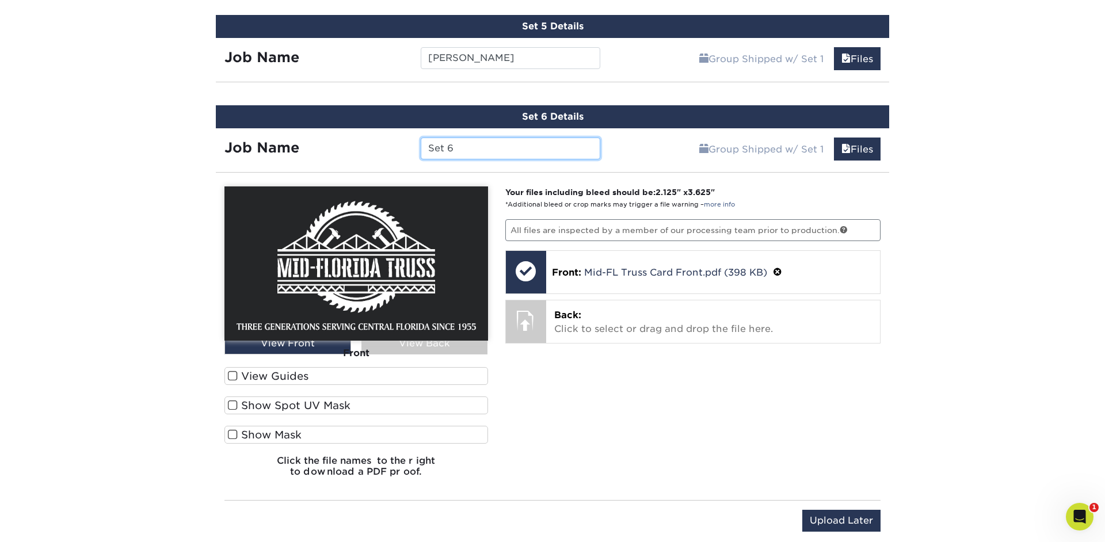
drag, startPoint x: 512, startPoint y: 147, endPoint x: 413, endPoint y: 145, distance: 99.6
click at [421, 145] on input "Set 6" at bounding box center [510, 149] width 179 height 22
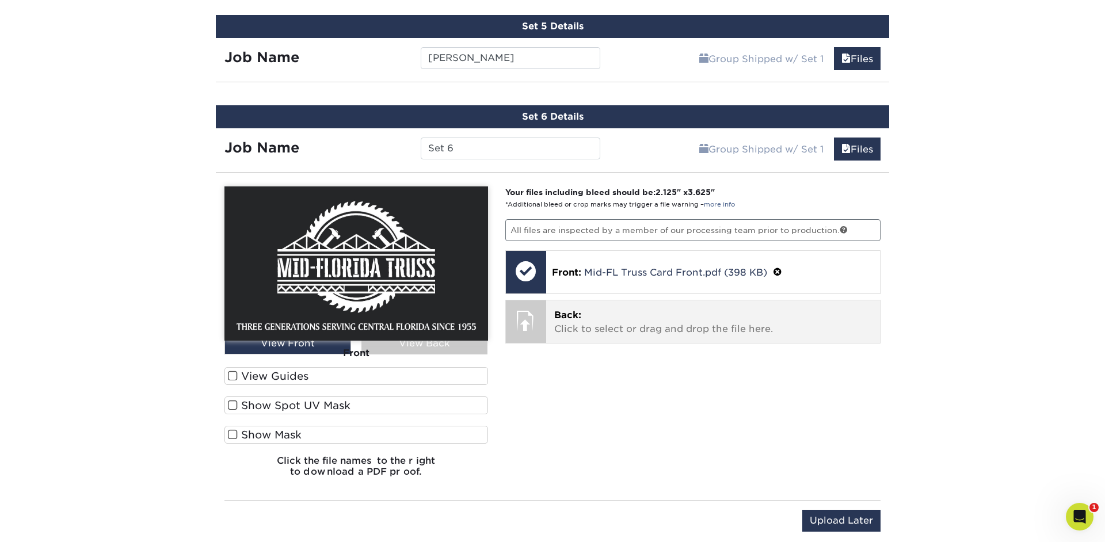
drag, startPoint x: 618, startPoint y: 344, endPoint x: 615, endPoint y: 337, distance: 7.5
click at [618, 344] on div "Your files including bleed should be: 2.125 " x 3.625 " *Additional bleed or cr…" at bounding box center [693, 336] width 393 height 300
click at [612, 328] on p "Back: Click to select or drag and drop the file here." at bounding box center [713, 323] width 318 height 28
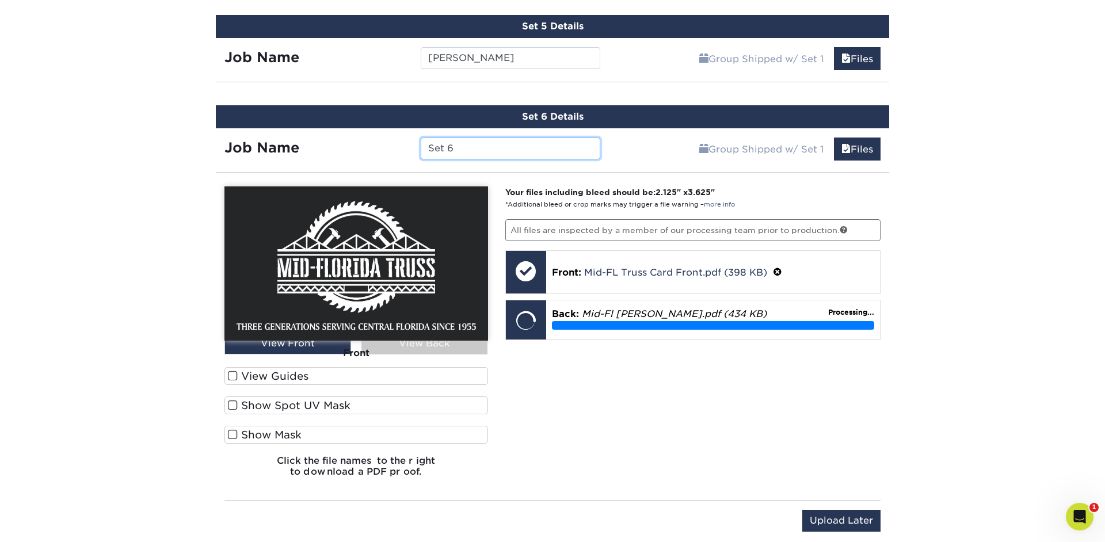
click at [505, 149] on input "Set 6" at bounding box center [510, 149] width 179 height 22
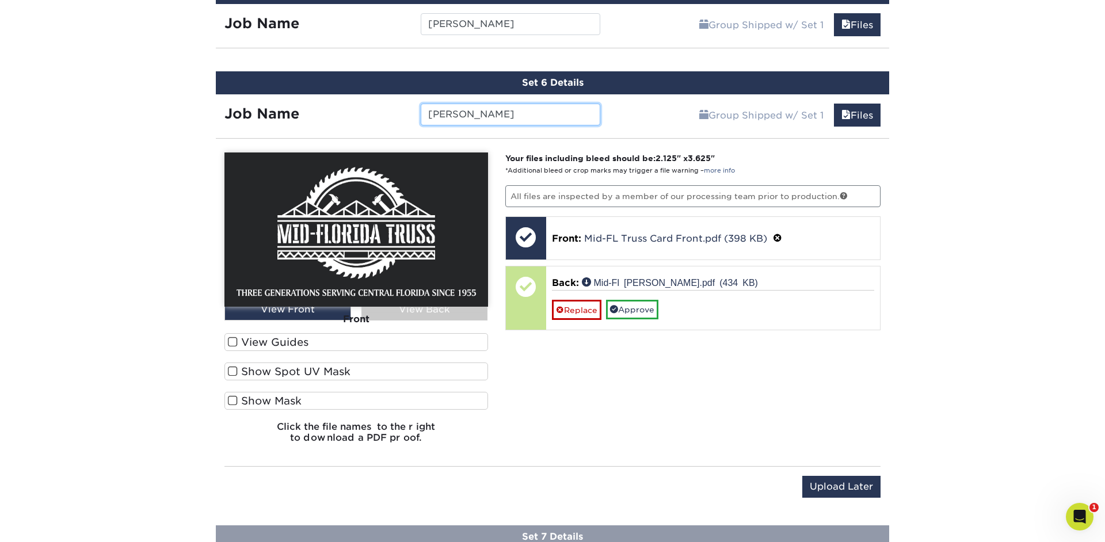
scroll to position [1113, 0]
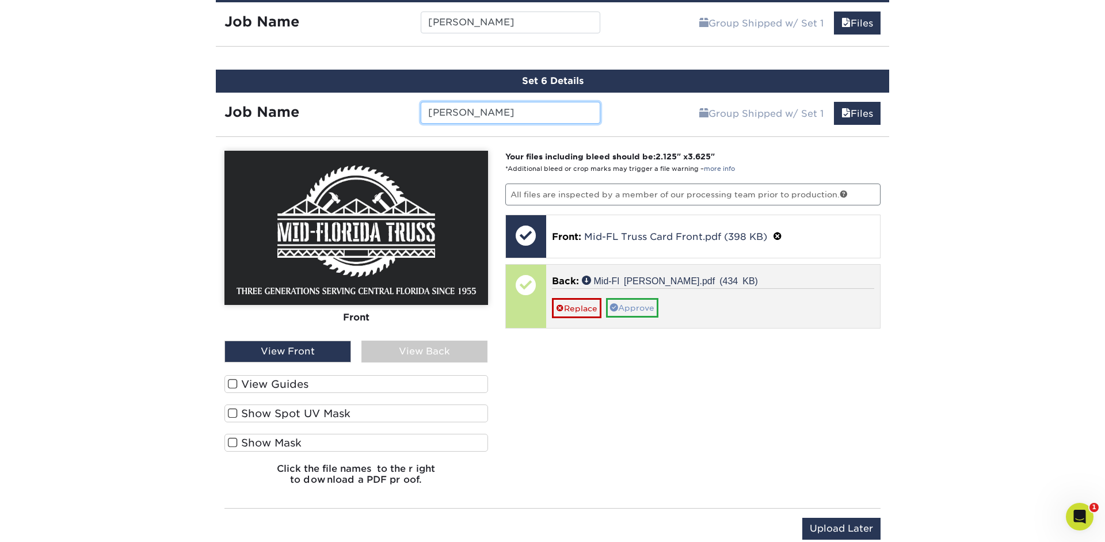
type input "[PERSON_NAME]"
click at [621, 307] on link "Approve" at bounding box center [632, 308] width 52 height 20
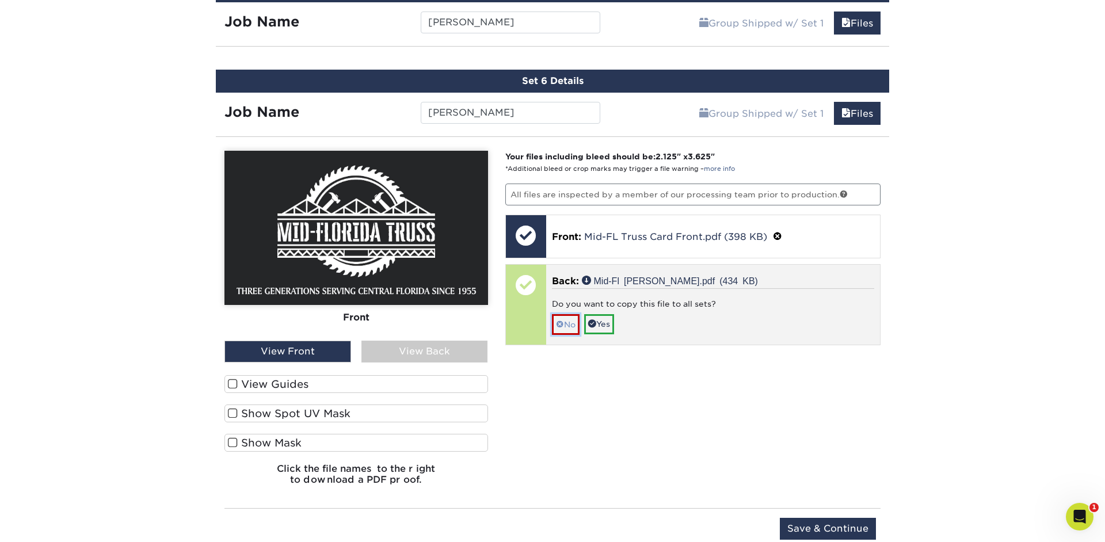
click at [563, 321] on span at bounding box center [560, 324] width 8 height 9
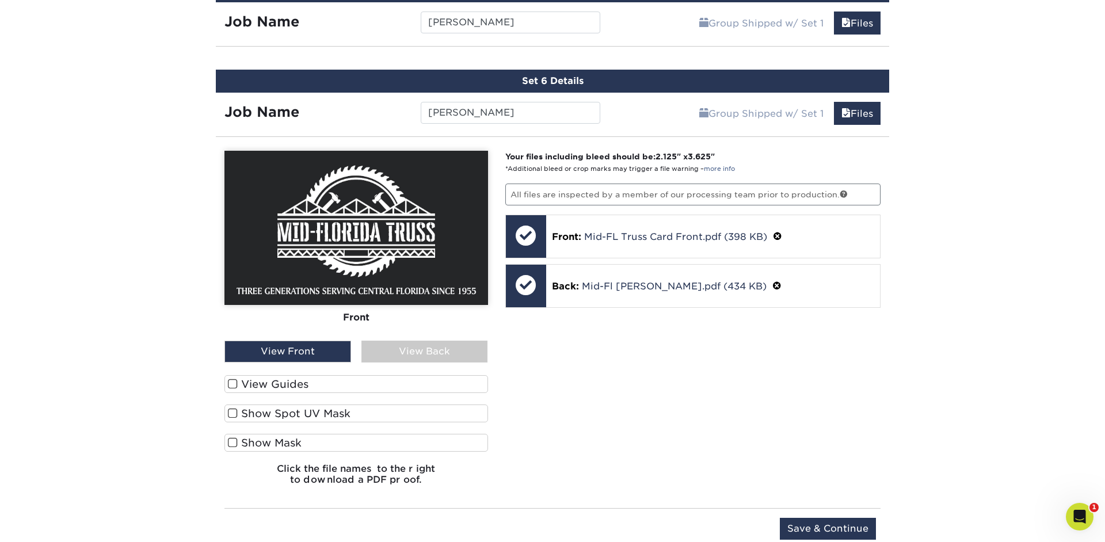
click at [456, 344] on div "View Back" at bounding box center [424, 352] width 127 height 22
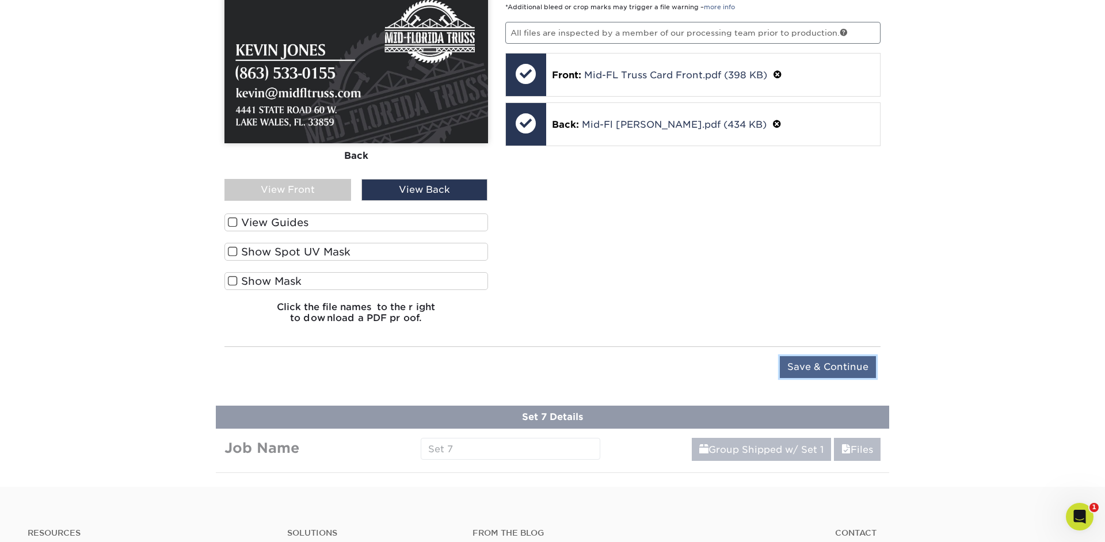
click at [823, 358] on input "Save & Continue" at bounding box center [828, 367] width 96 height 22
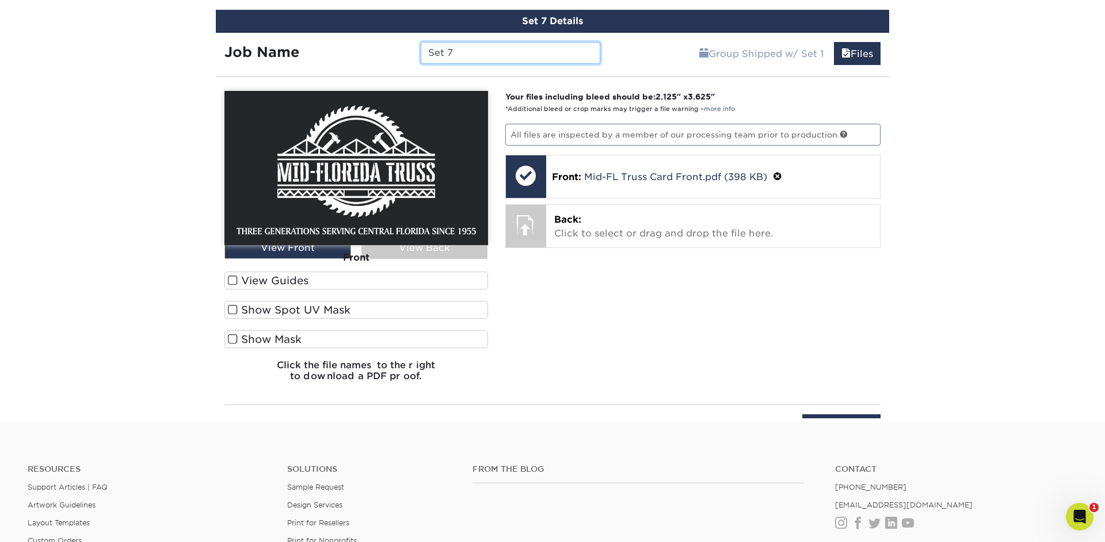
scroll to position [1145, 0]
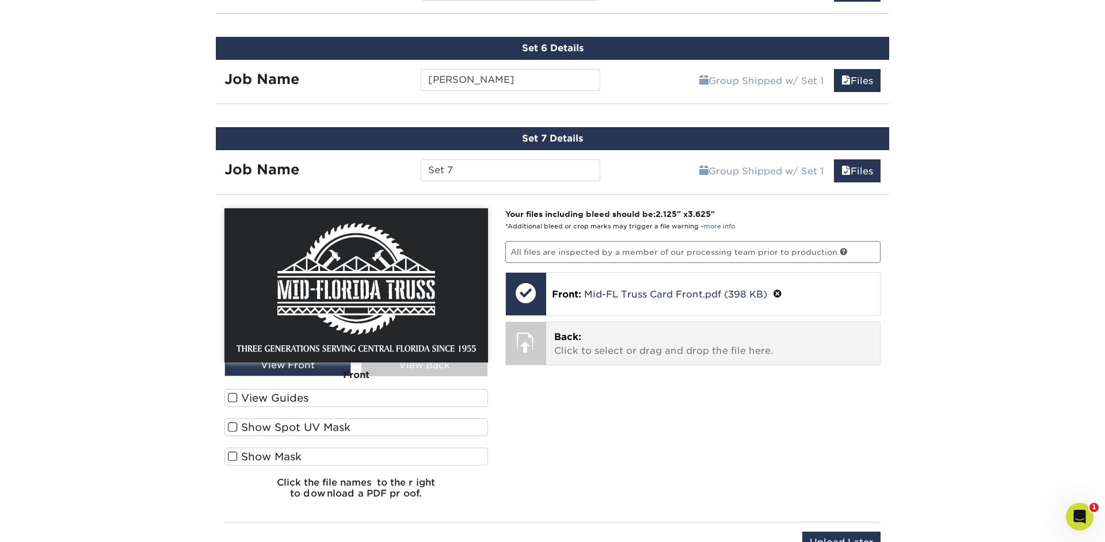
click at [600, 335] on p "Back: Click to select or drag and drop the file here." at bounding box center [713, 344] width 318 height 28
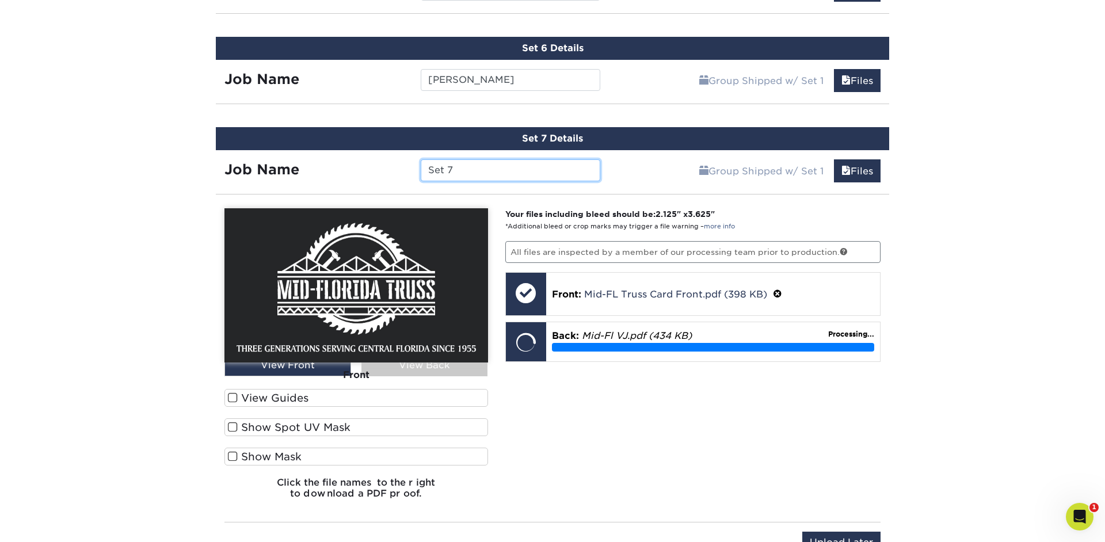
click at [493, 166] on input "Set 7" at bounding box center [510, 170] width 179 height 22
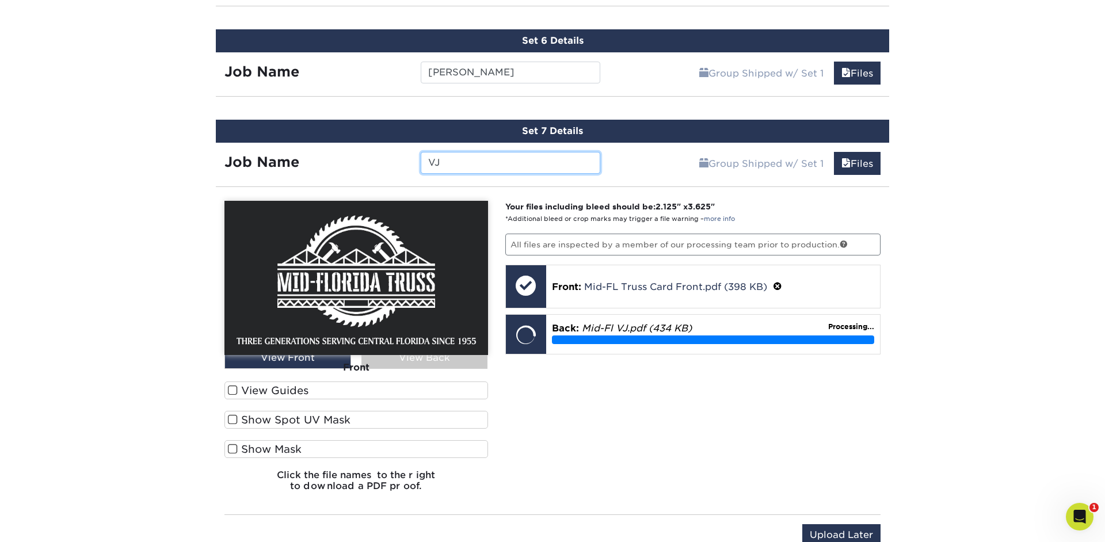
type input "VJ"
click at [627, 381] on div "Your files including bleed should be: 2.125 " x 3.625 " *Additional bleed or cr…" at bounding box center [693, 351] width 393 height 300
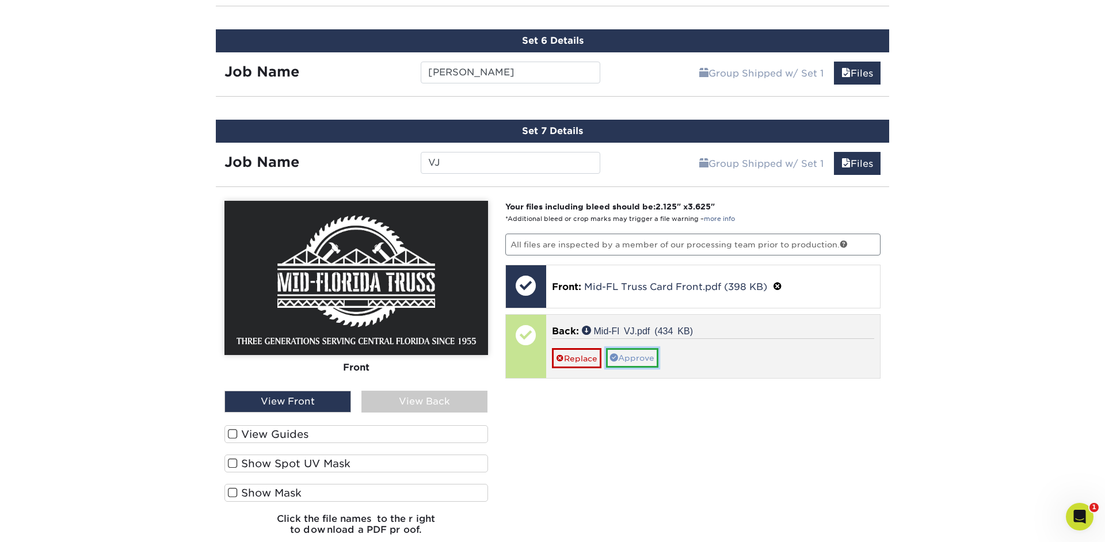
click at [630, 355] on link "Approve" at bounding box center [632, 358] width 52 height 20
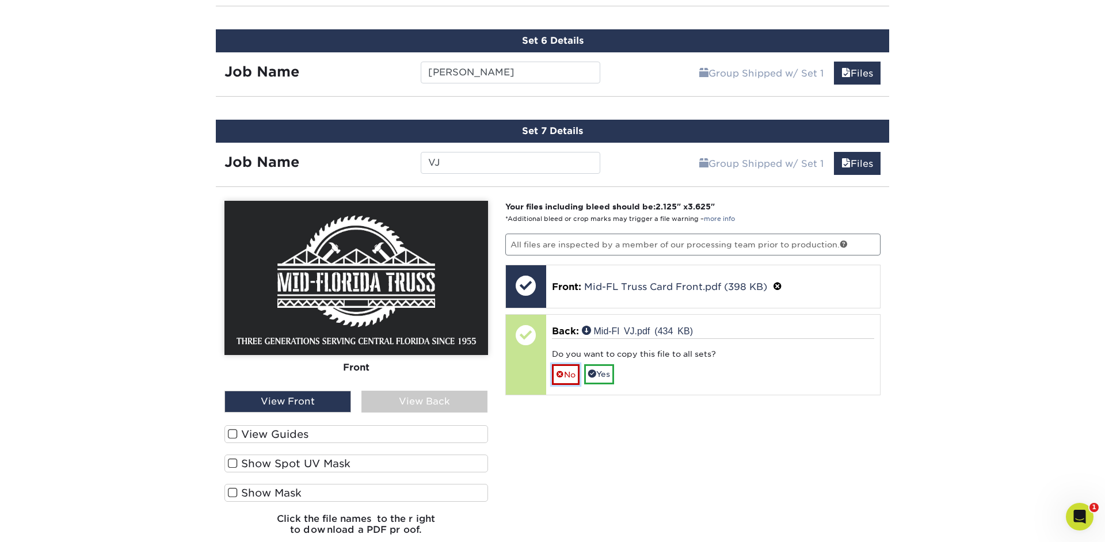
click at [572, 374] on link "No" at bounding box center [566, 374] width 28 height 20
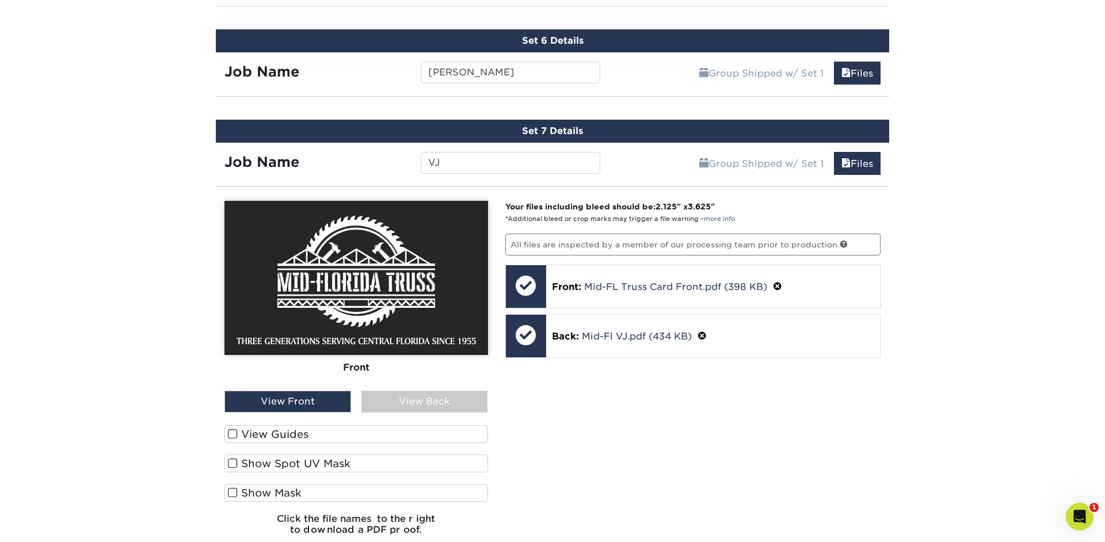
click at [415, 402] on div "View Back" at bounding box center [424, 402] width 127 height 22
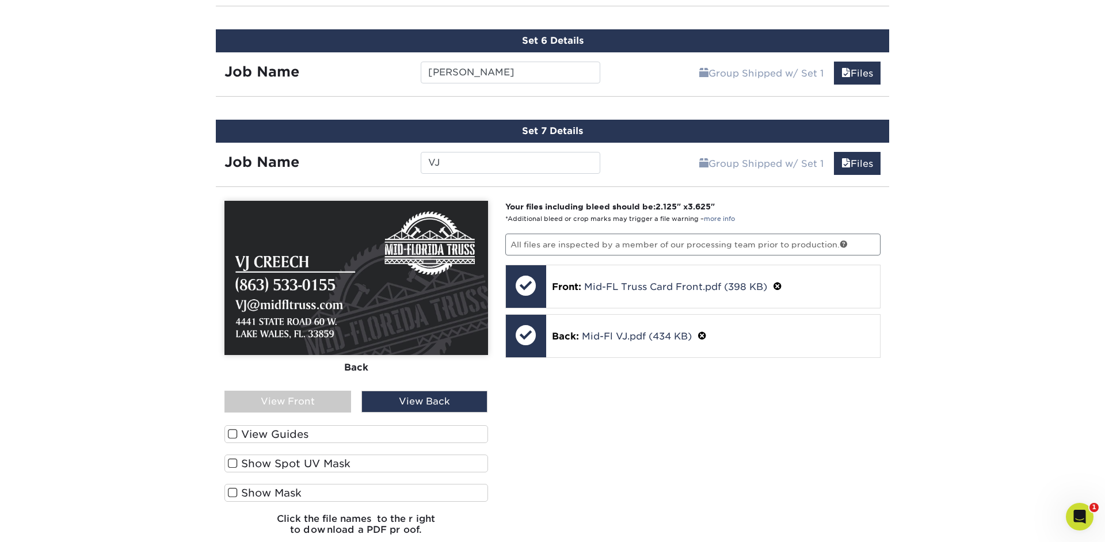
click at [536, 399] on div "Your files including bleed should be: 2.125 " x 3.625 " *Additional bleed or cr…" at bounding box center [693, 373] width 393 height 344
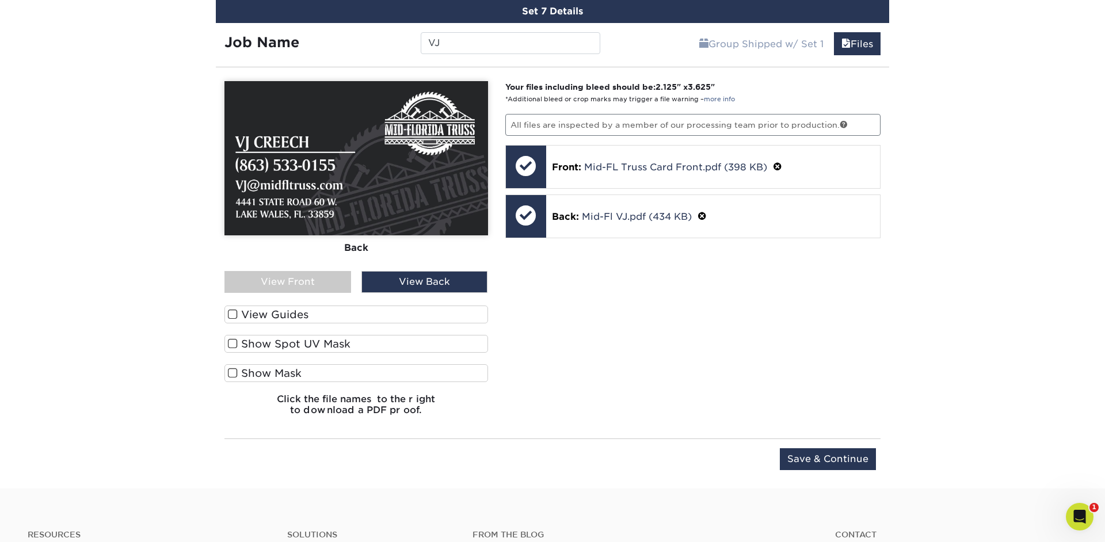
scroll to position [1278, 0]
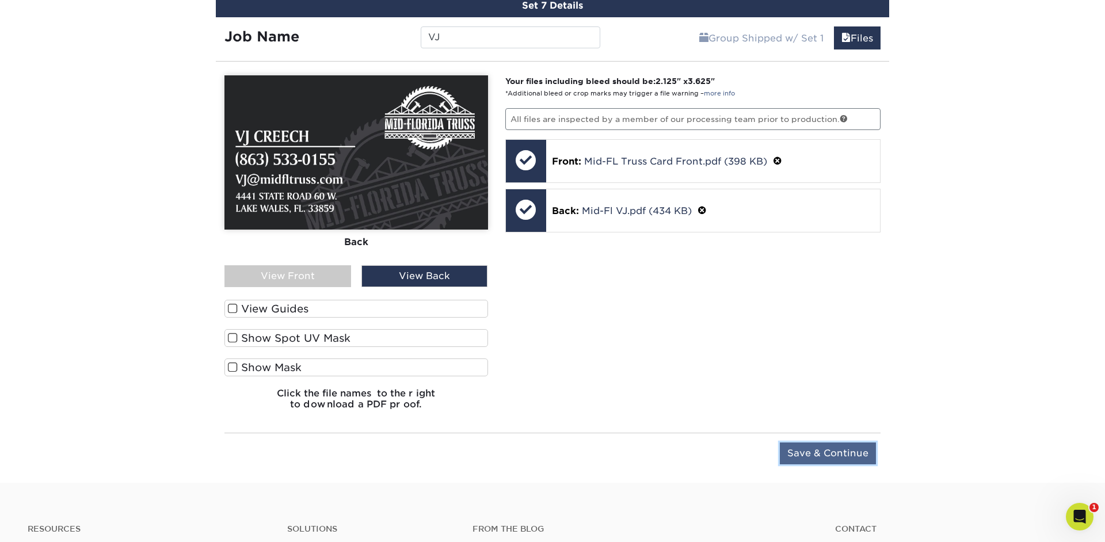
click at [810, 444] on input "Save & Continue" at bounding box center [828, 454] width 96 height 22
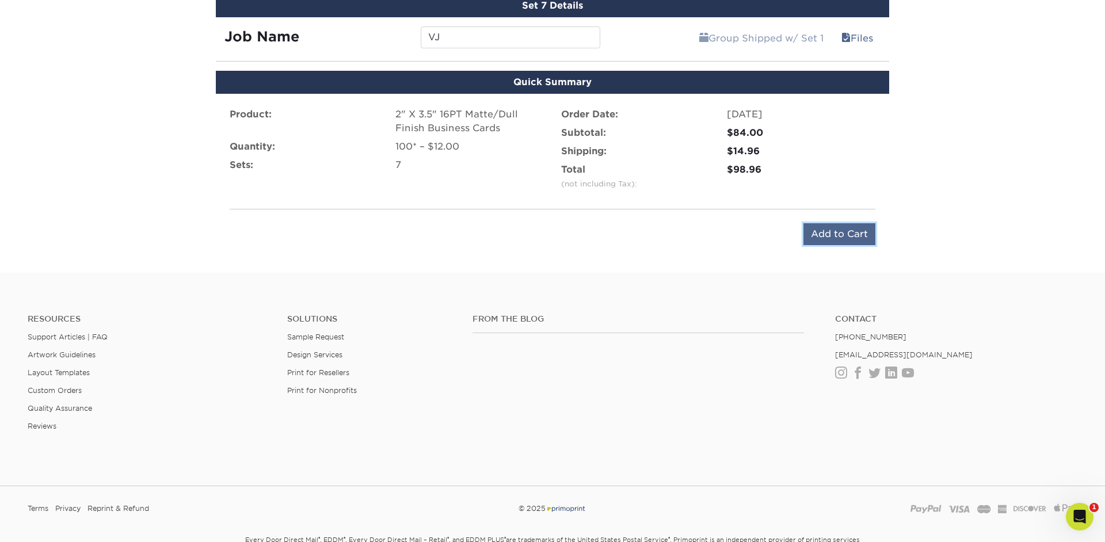
click at [823, 234] on input "Add to Cart" at bounding box center [840, 234] width 72 height 22
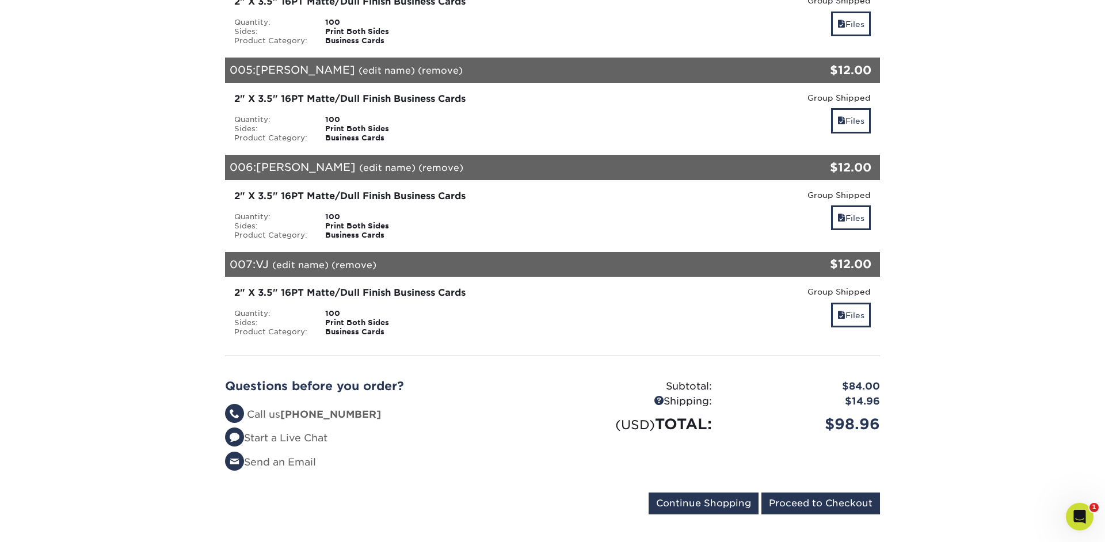
scroll to position [599, 0]
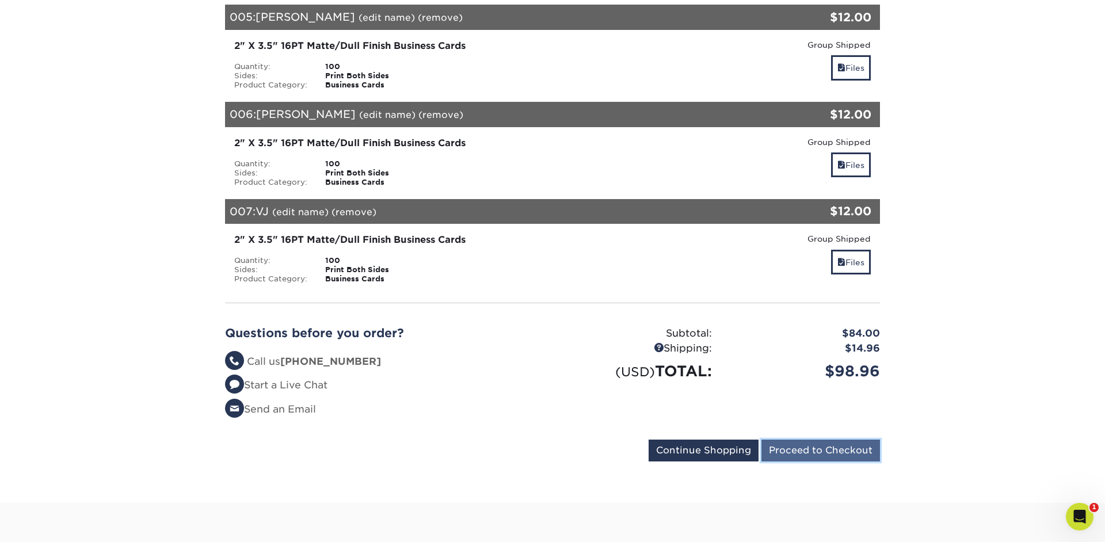
click at [804, 458] on input "Proceed to Checkout" at bounding box center [821, 451] width 119 height 22
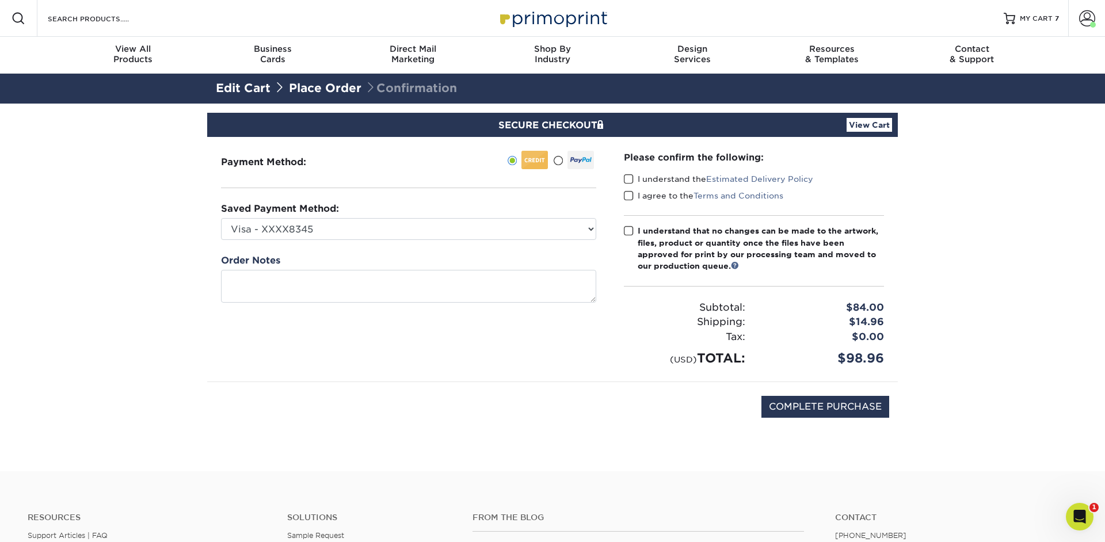
drag, startPoint x: 668, startPoint y: 179, endPoint x: 668, endPoint y: 187, distance: 8.1
click at [668, 182] on label "I understand the Estimated Delivery Policy" at bounding box center [718, 179] width 189 height 12
click at [667, 193] on label "I agree to the Terms and Conditions" at bounding box center [703, 196] width 159 height 12
click at [0, 0] on input "I agree to the Terms and Conditions" at bounding box center [0, 0] width 0 height 0
click at [667, 181] on label "I understand the Estimated Delivery Policy" at bounding box center [718, 179] width 189 height 12
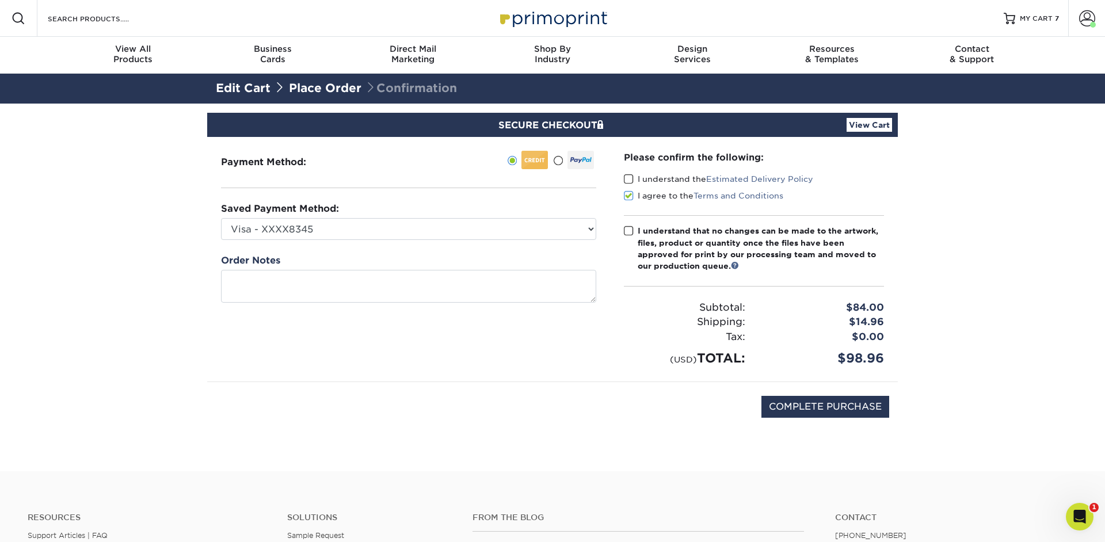
click at [0, 0] on input "I understand the Estimated Delivery Policy" at bounding box center [0, 0] width 0 height 0
click at [669, 235] on div "I understand that no changes can be made to the artwork, files, product or quan…" at bounding box center [761, 248] width 246 height 47
click at [0, 0] on input "I understand that no changes can be made to the artwork, files, product or quan…" at bounding box center [0, 0] width 0 height 0
click at [819, 410] on input "COMPLETE PURCHASE" at bounding box center [826, 407] width 128 height 22
type input "PROCESSING, PLEASE WAIT..."
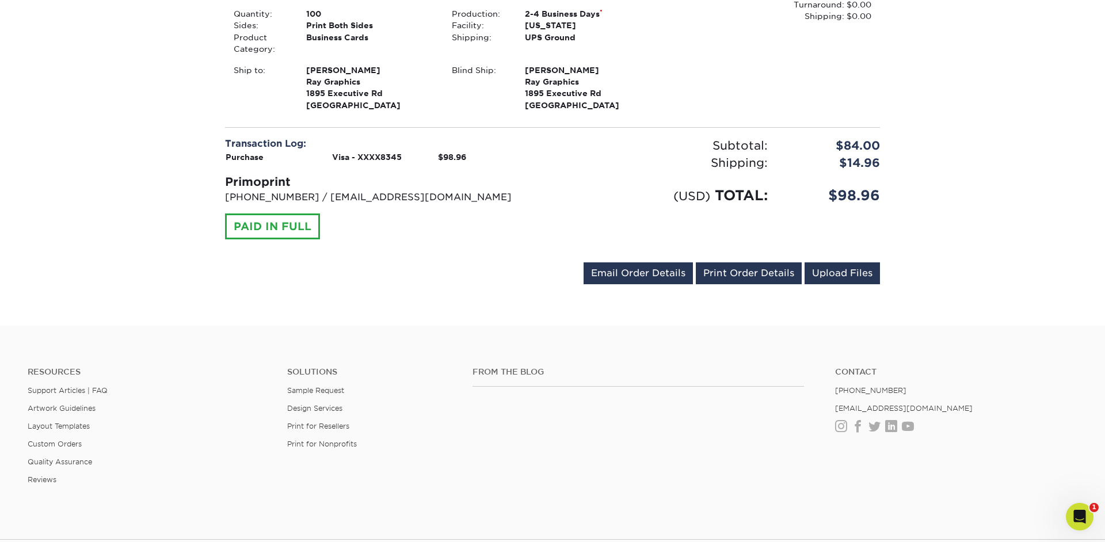
scroll to position [1392, 0]
click at [736, 276] on link "Print Order Details" at bounding box center [749, 273] width 106 height 22
click at [440, 212] on div "Transaction Log: Purchase Visa - XXXX8345 $98.96 Primoprint [PHONE_NUMBER] / [E…" at bounding box center [384, 187] width 336 height 102
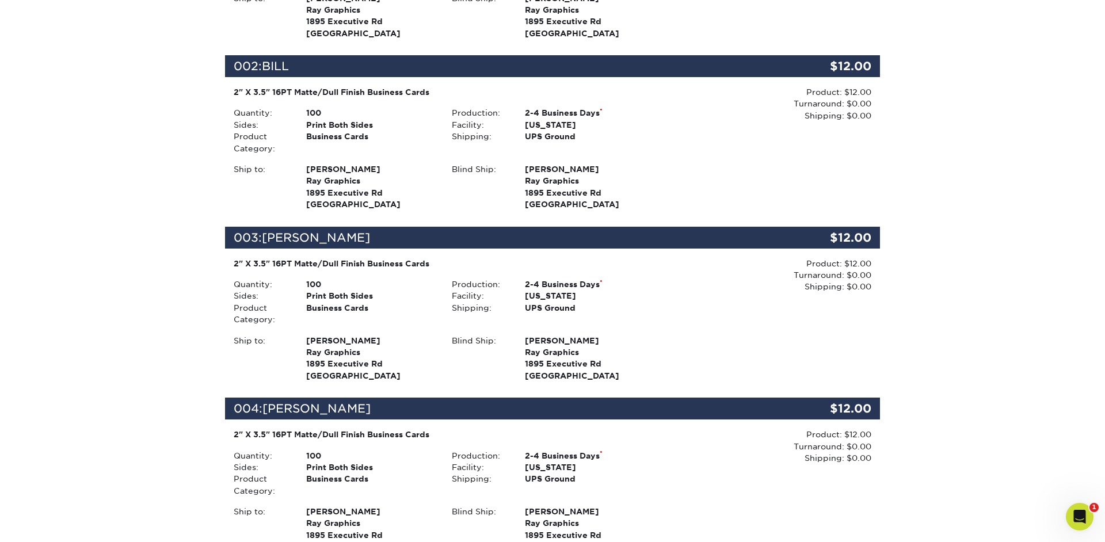
scroll to position [435, 0]
